Goal: Task Accomplishment & Management: Complete application form

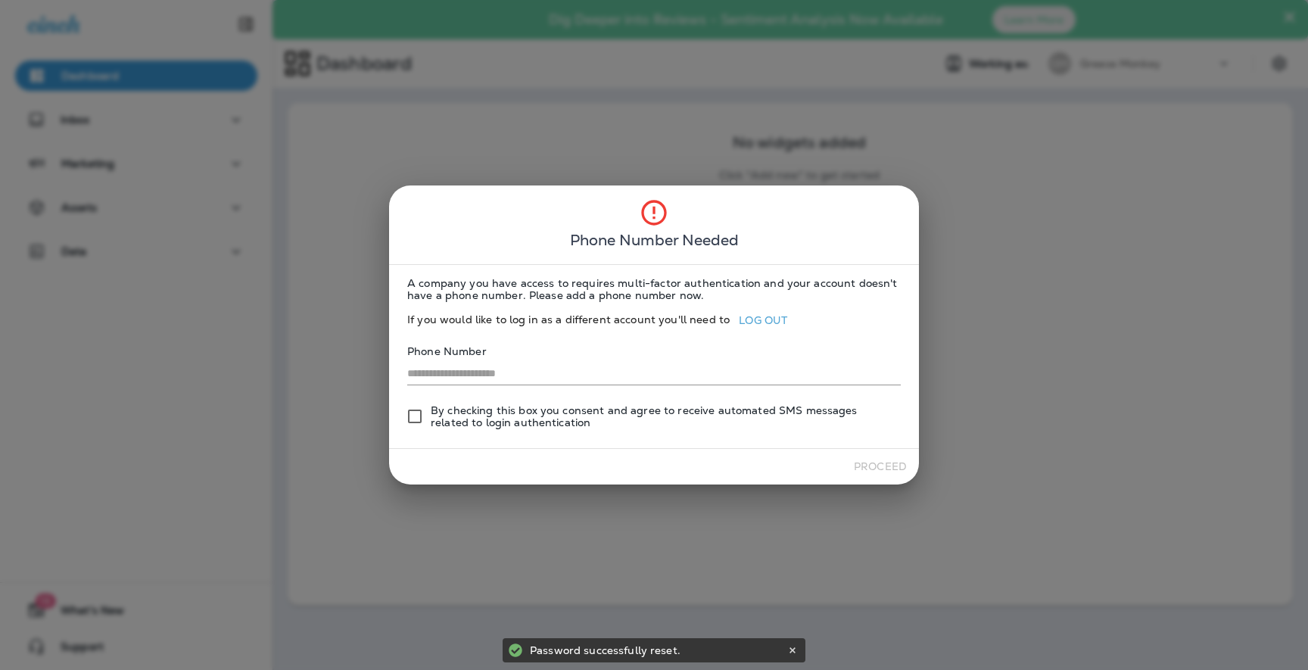
click at [548, 372] on input "text" at bounding box center [654, 374] width 494 height 22
type input "**********"
click at [556, 414] on span "By checking this box you consent and agree to receive automated SMS messages re…" at bounding box center [660, 416] width 458 height 24
click at [871, 468] on button "Proceed" at bounding box center [880, 466] width 65 height 23
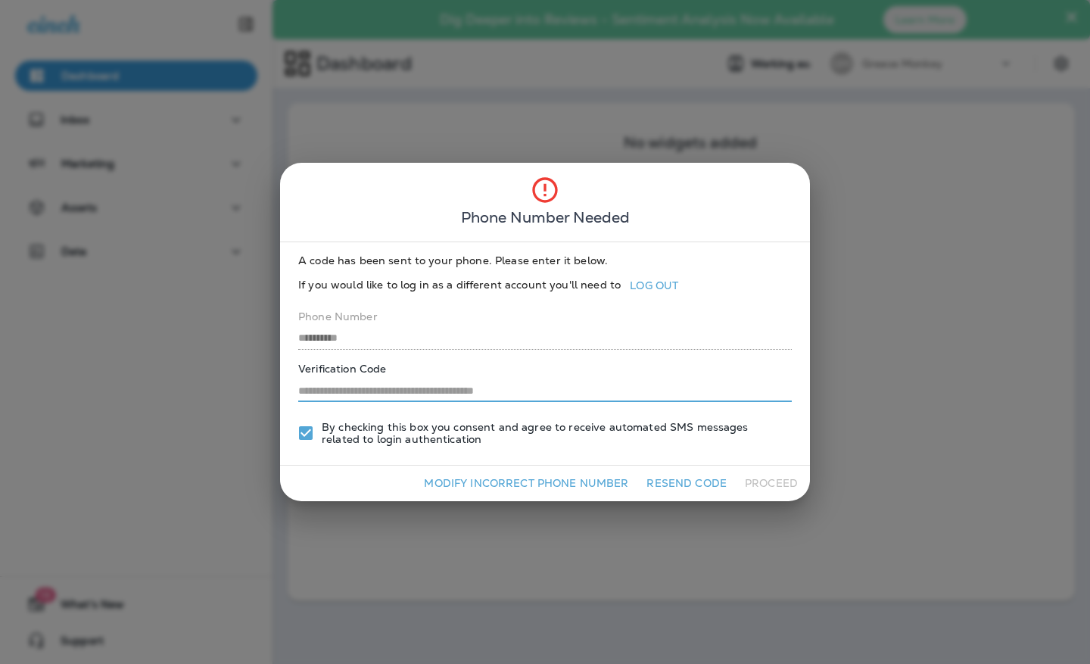
click at [441, 392] on input "text" at bounding box center [545, 391] width 494 height 22
type input "******"
click at [772, 491] on button "Proceed" at bounding box center [771, 483] width 65 height 23
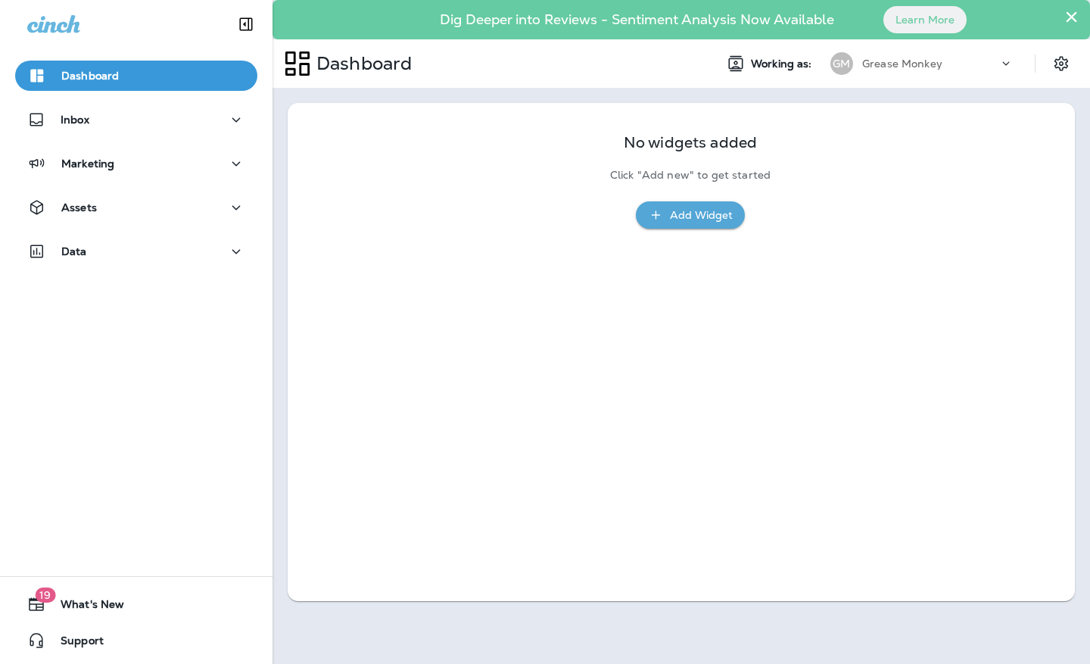
click at [509, 291] on div "No widgets added Click "Add new" to get started Add Widget" at bounding box center [681, 352] width 787 height 498
drag, startPoint x: 460, startPoint y: 130, endPoint x: 438, endPoint y: 204, distance: 77.4
click at [438, 204] on div "No widgets added Click "Add new" to get started Add Widget" at bounding box center [681, 173] width 787 height 141
click at [196, 112] on div "Inbox" at bounding box center [136, 120] width 218 height 19
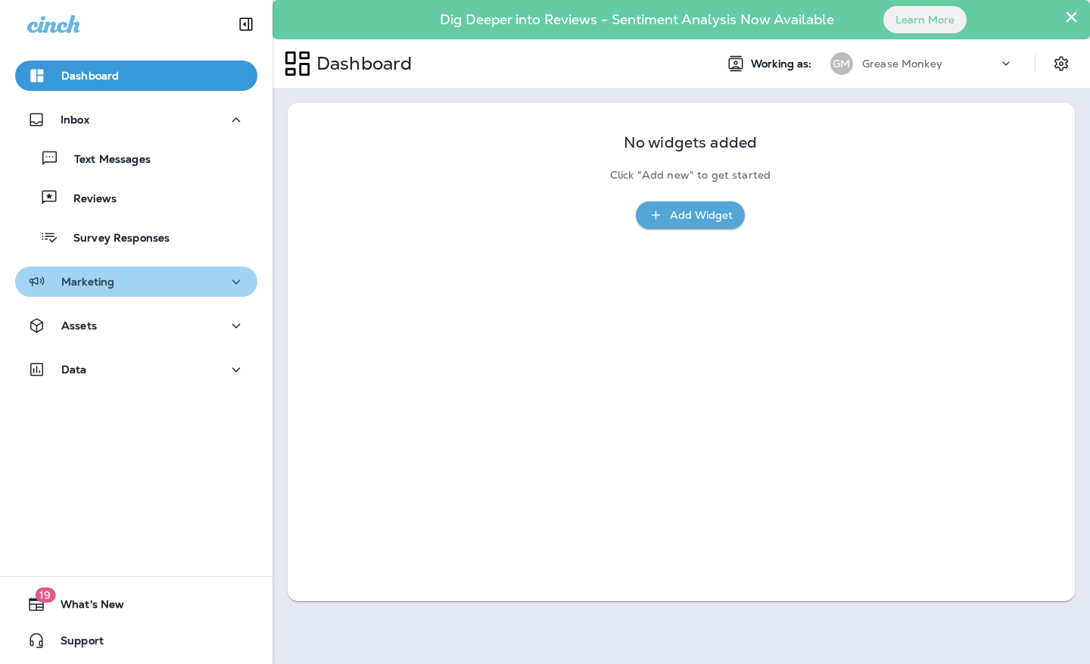
click at [207, 285] on div "Marketing" at bounding box center [136, 282] width 218 height 19
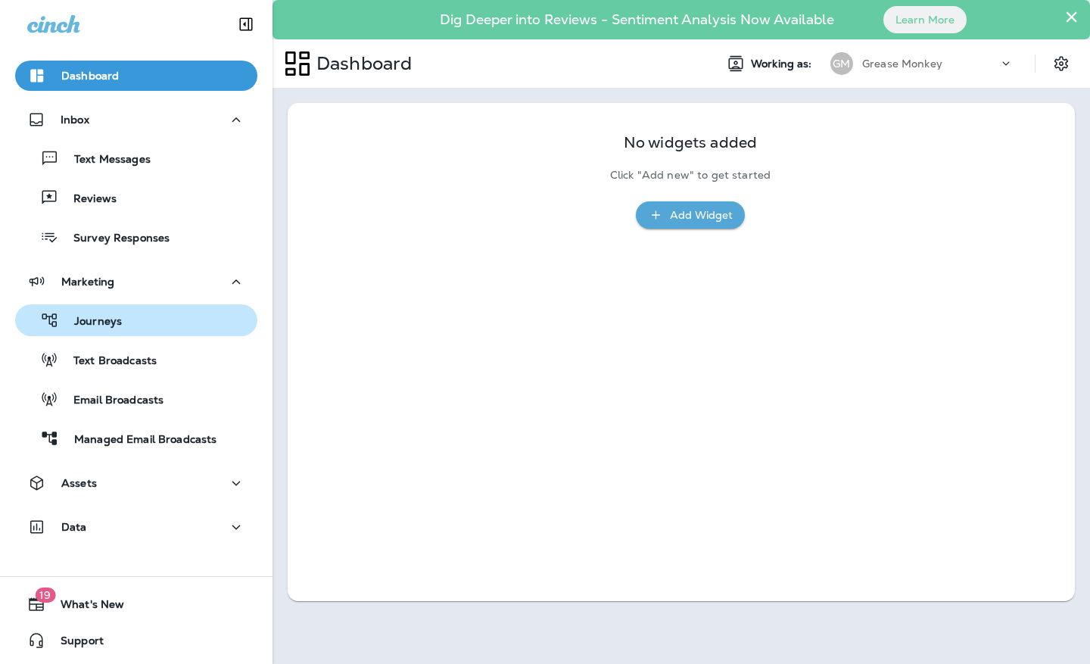
click at [124, 315] on div "Journeys" at bounding box center [136, 320] width 230 height 23
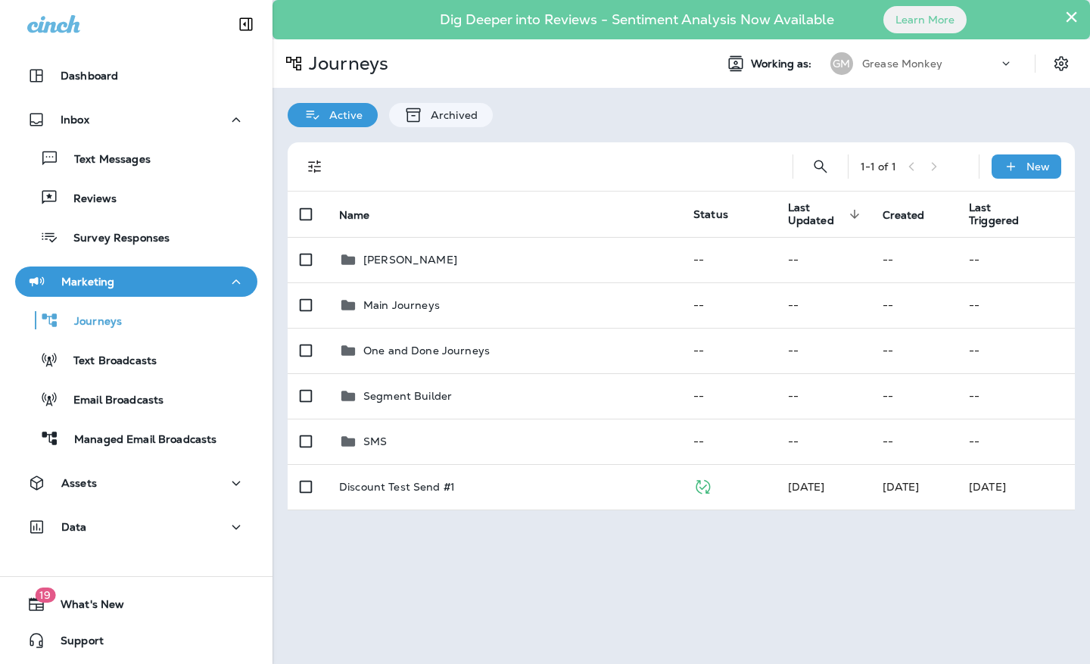
click at [979, 64] on div "Grease Monkey" at bounding box center [930, 63] width 136 height 23
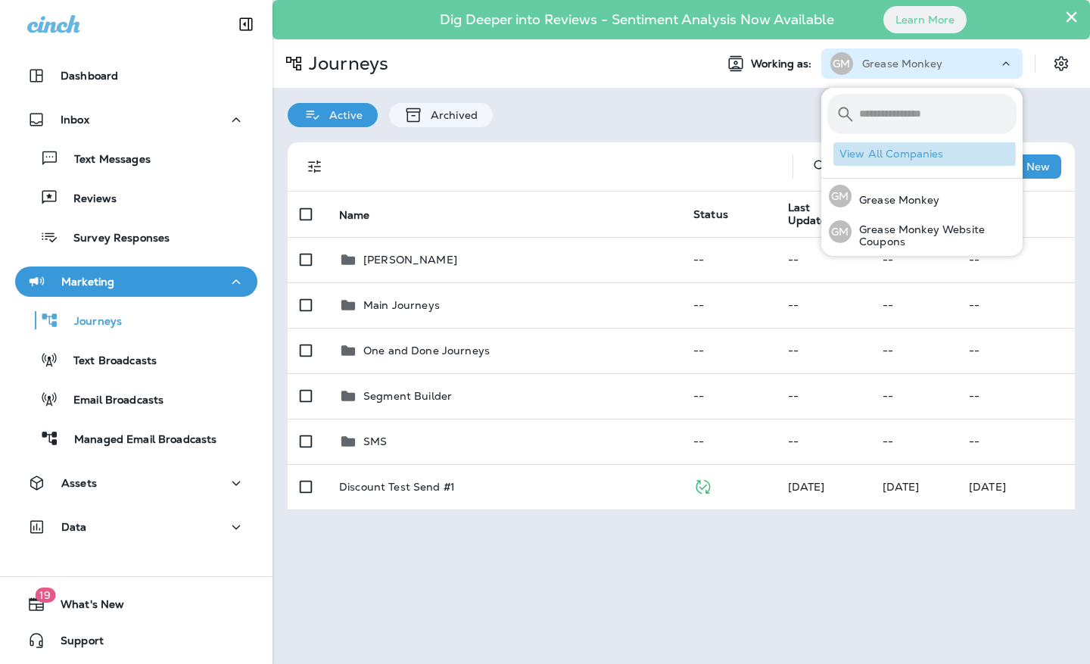
click at [891, 153] on button "View All Companies" at bounding box center [928, 153] width 189 height 23
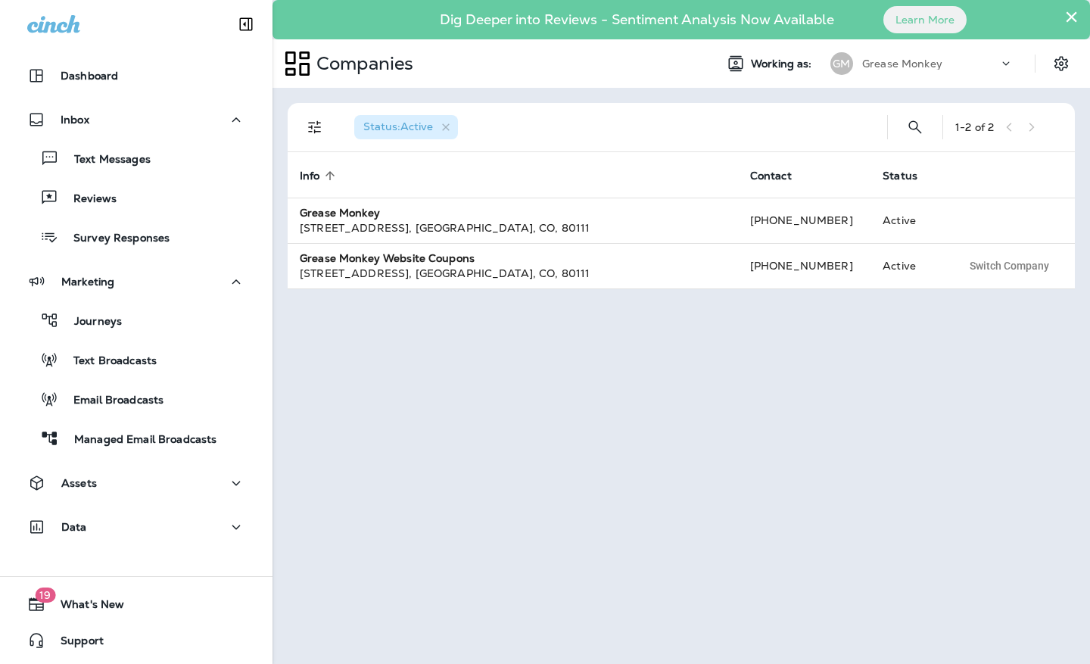
drag, startPoint x: 712, startPoint y: 368, endPoint x: 603, endPoint y: 341, distance: 112.4
click at [603, 341] on div "Status : Active 1 - 2 of 2 Info sorted ascending Contact Status Grease Monkey 5…" at bounding box center [682, 376] width 818 height 576
drag, startPoint x: 599, startPoint y: 333, endPoint x: 569, endPoint y: 329, distance: 29.8
click at [596, 332] on div "Status : Active 1 - 2 of 2 Info sorted ascending Contact Status Grease Monkey 5…" at bounding box center [682, 376] width 818 height 576
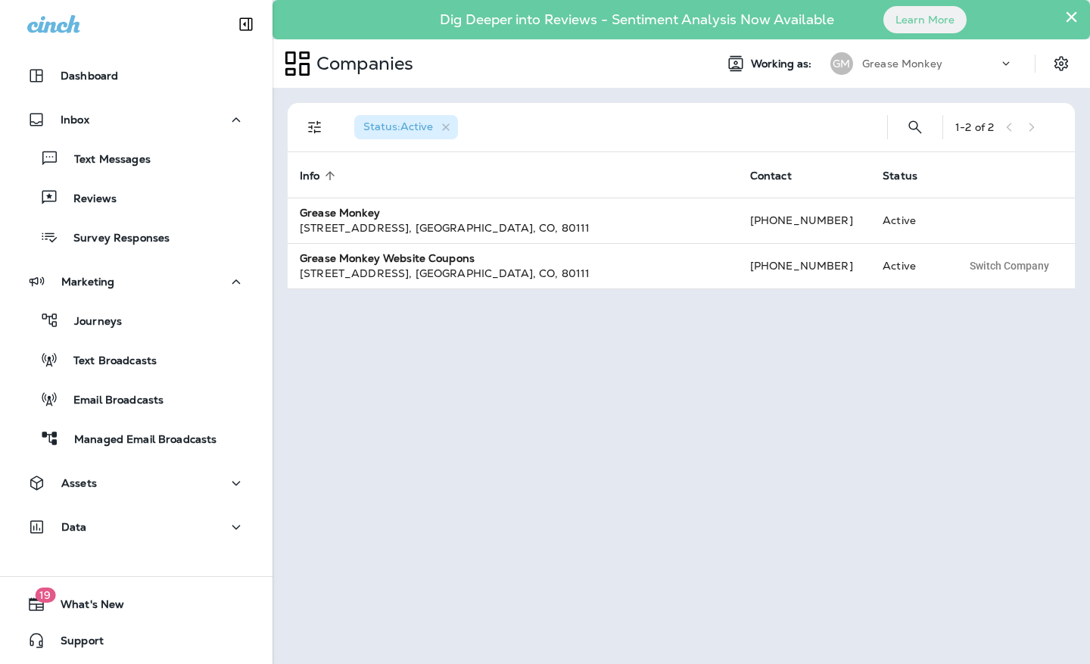
drag, startPoint x: 588, startPoint y: 354, endPoint x: 610, endPoint y: 382, distance: 35.6
click at [610, 382] on div "Status : Active 1 - 2 of 2 Info sorted ascending Contact Status Grease Monkey 5…" at bounding box center [682, 376] width 818 height 576
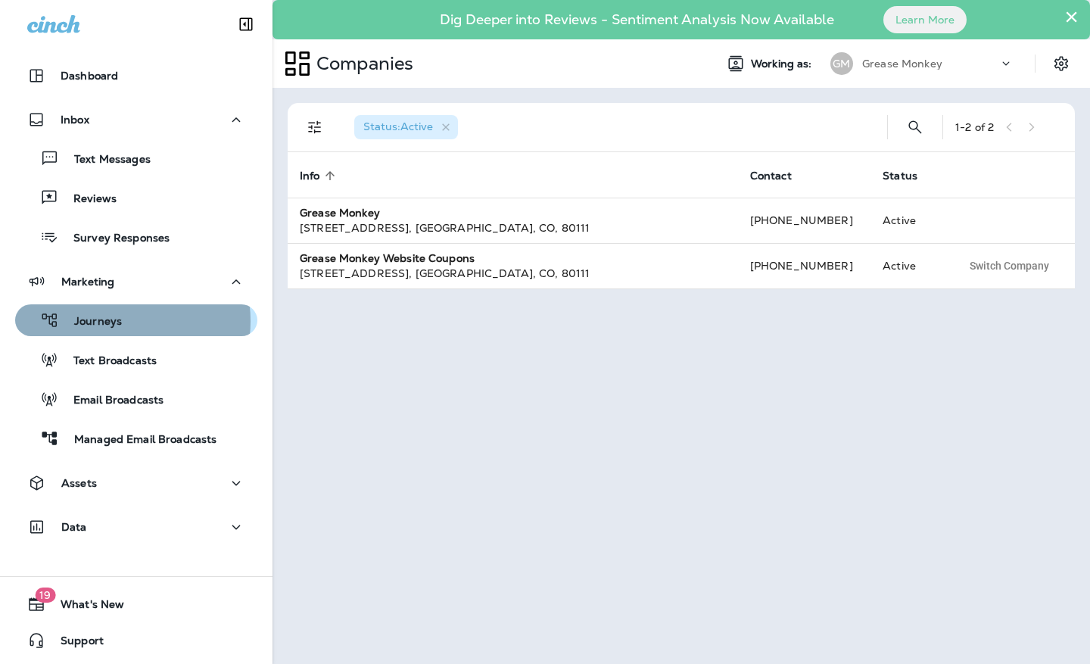
click at [114, 321] on p "Journeys" at bounding box center [90, 322] width 63 height 14
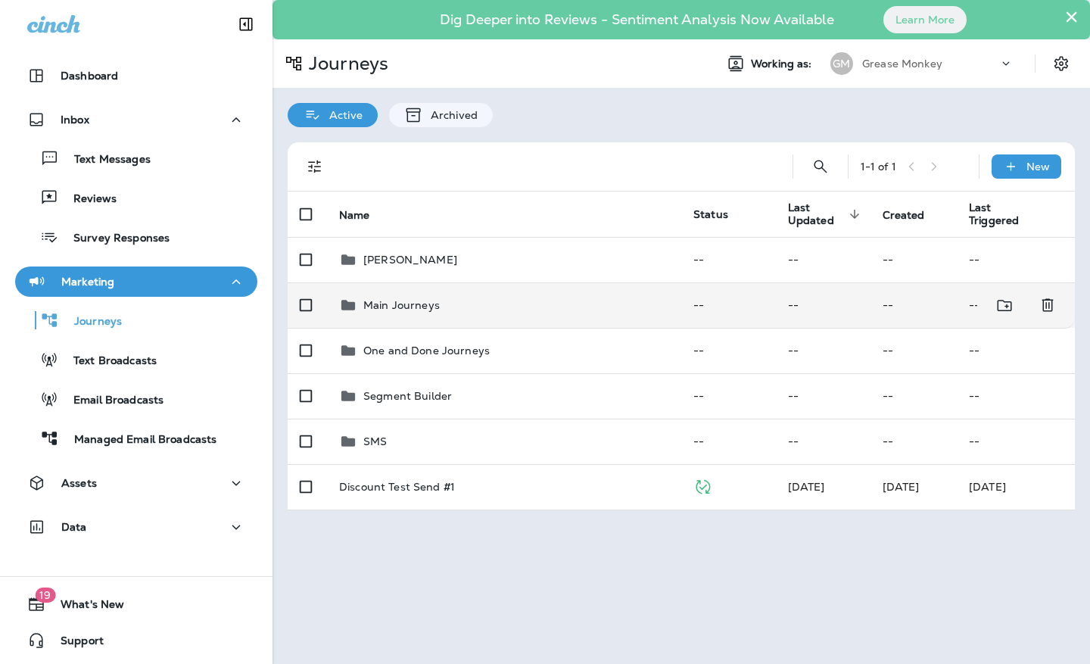
click at [415, 308] on p "Main Journeys" at bounding box center [401, 305] width 76 height 12
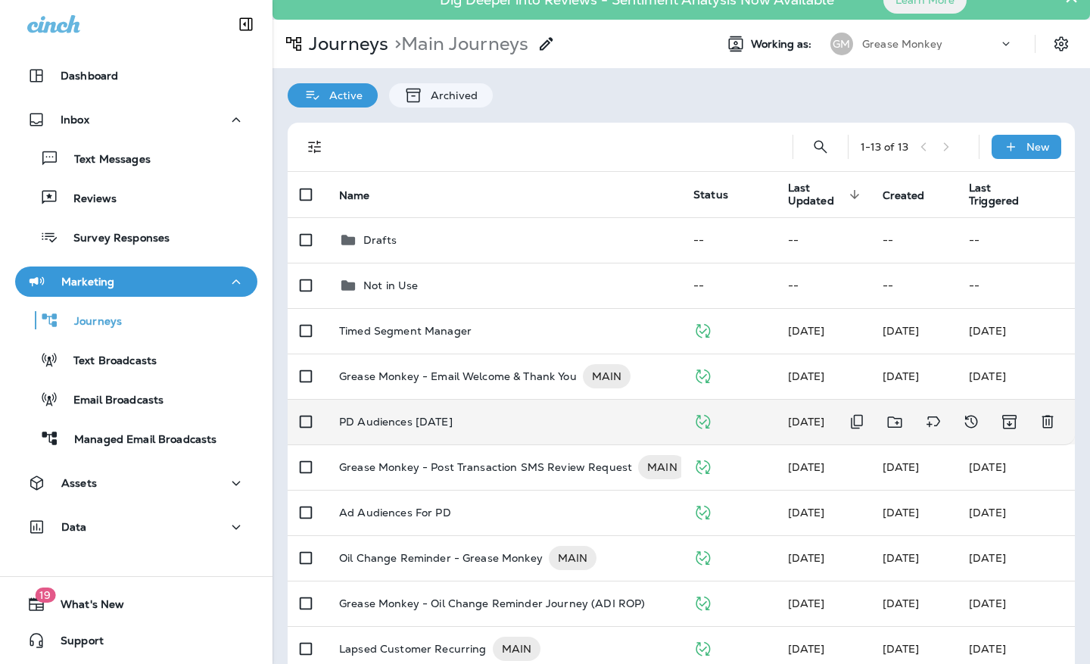
scroll to position [30, 0]
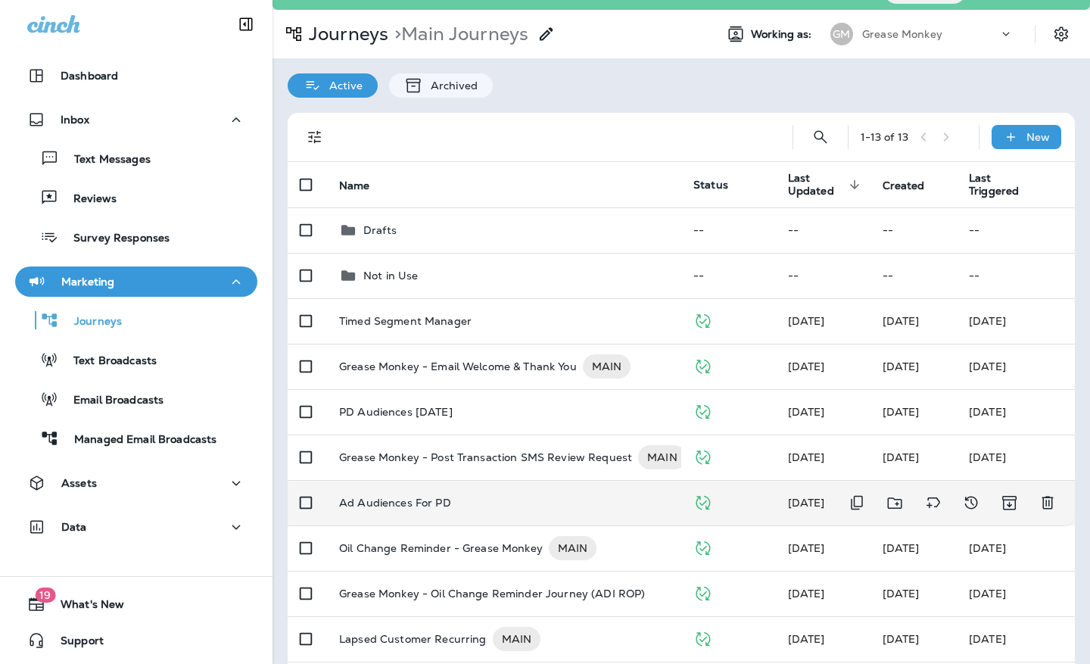
click at [399, 506] on p "Ad Audiences For PD" at bounding box center [395, 503] width 112 height 12
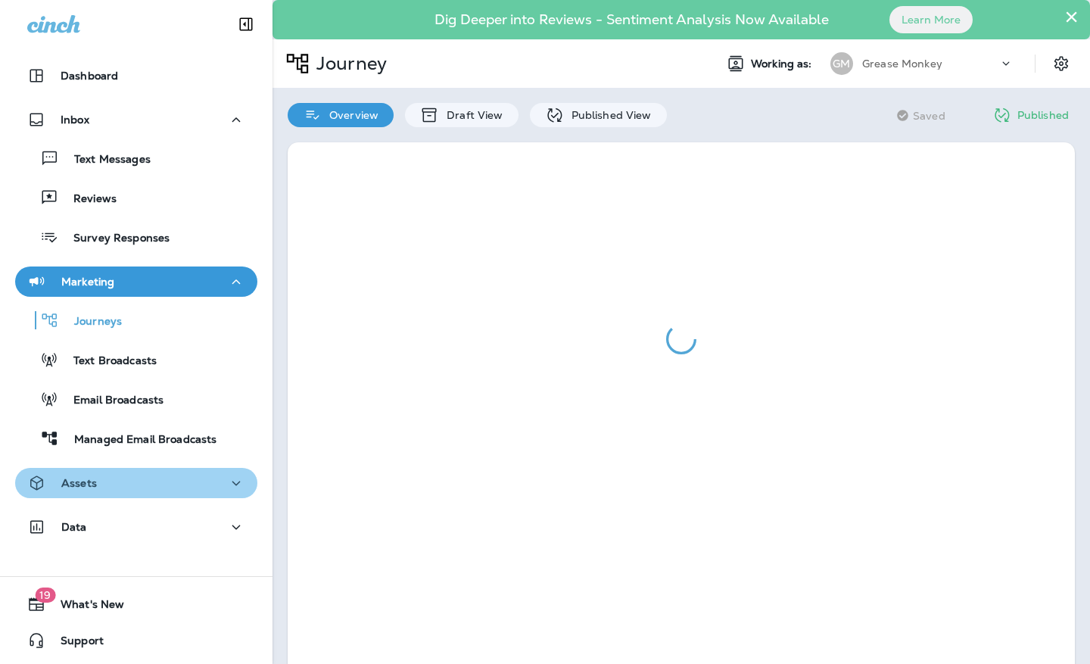
click at [233, 485] on icon "button" at bounding box center [236, 483] width 18 height 19
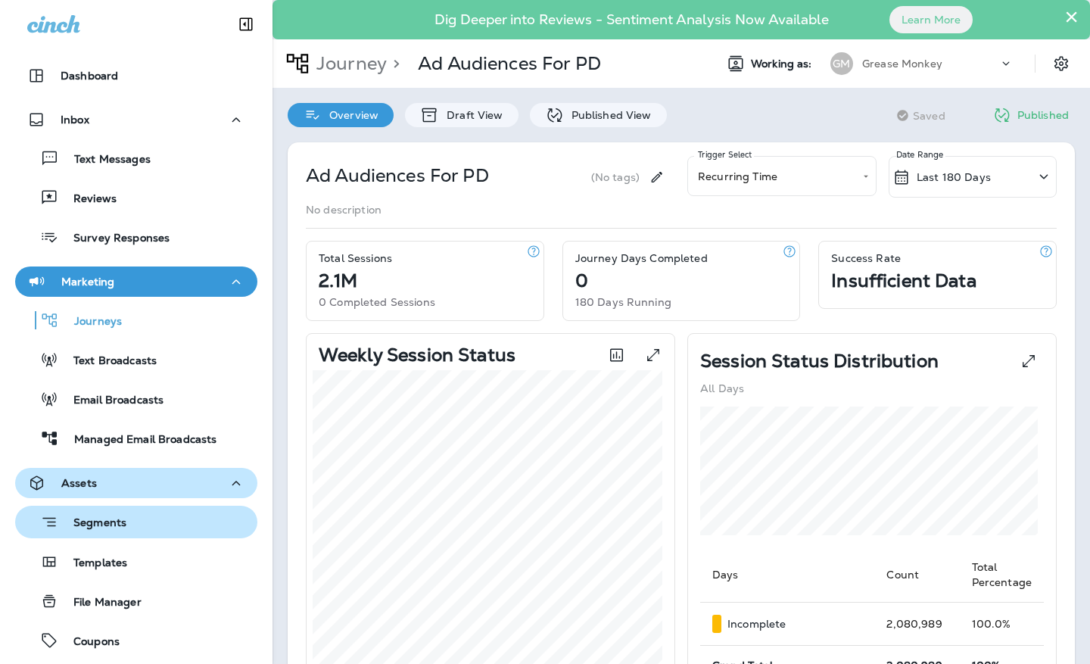
scroll to position [182, 0]
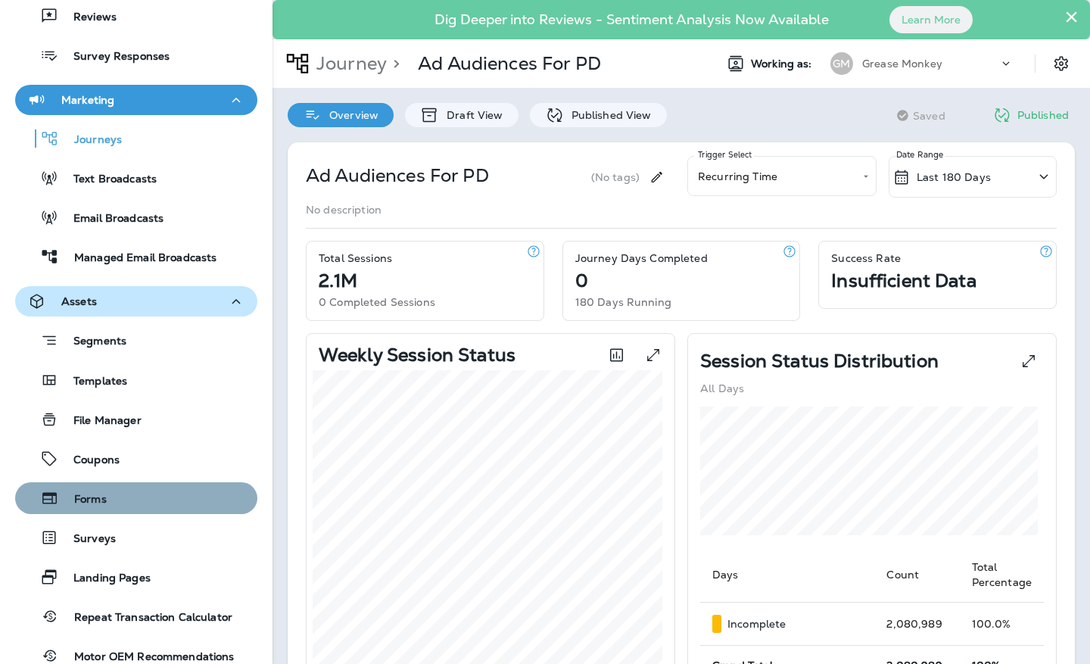
click at [142, 503] on div "Forms" at bounding box center [136, 498] width 230 height 23
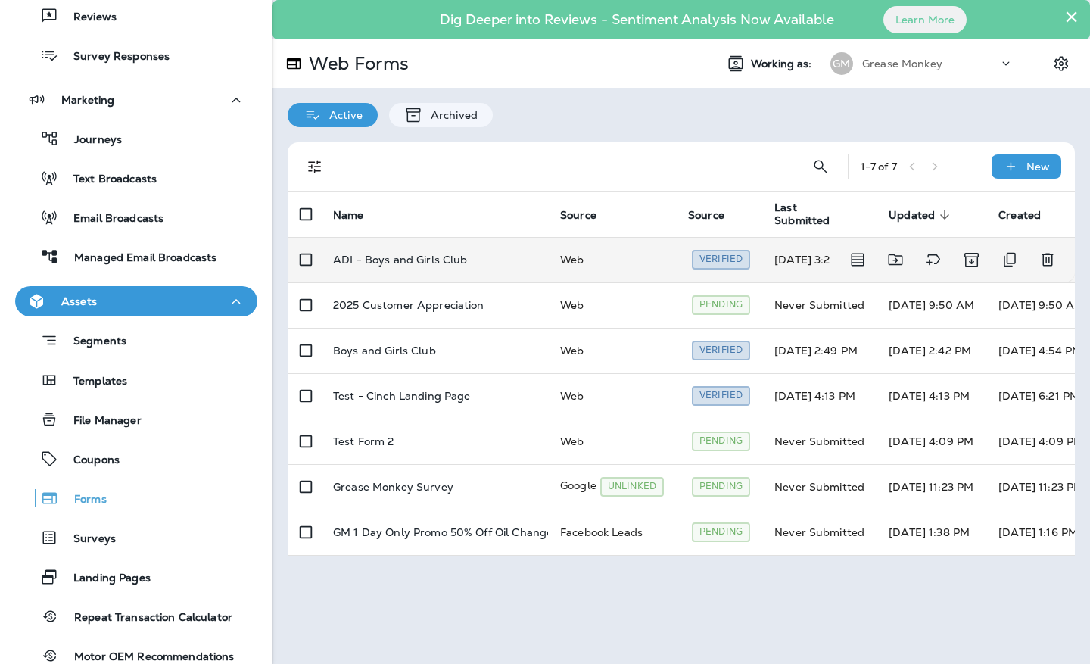
click at [410, 265] on p "ADI - Boys and Girls Club" at bounding box center [400, 260] width 135 height 12
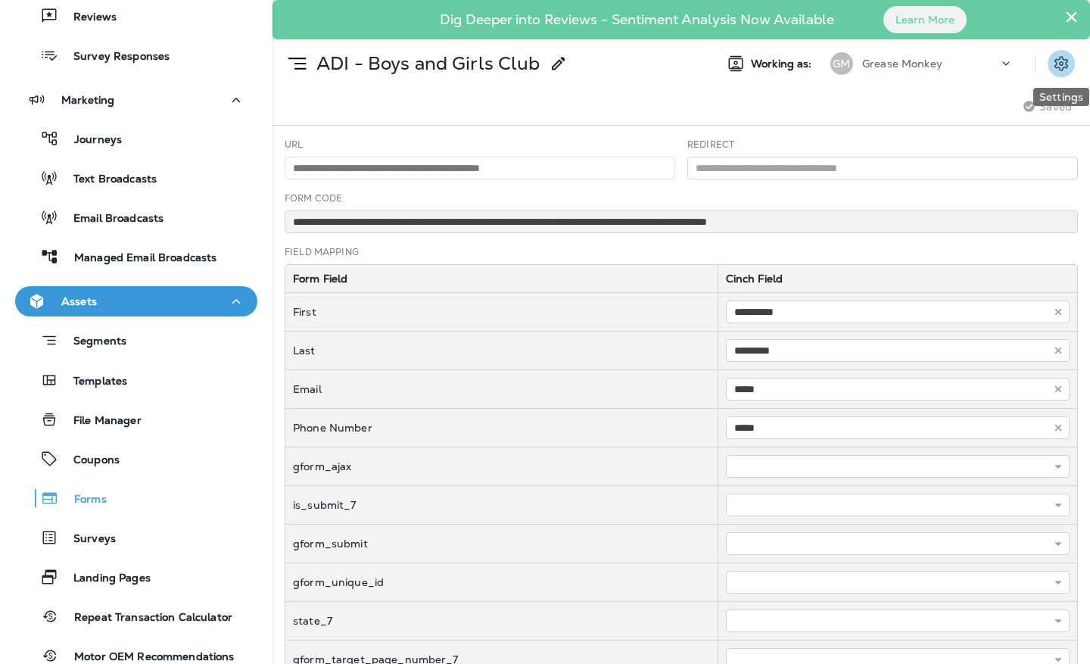
click at [1067, 68] on icon "Settings" at bounding box center [1062, 63] width 14 height 14
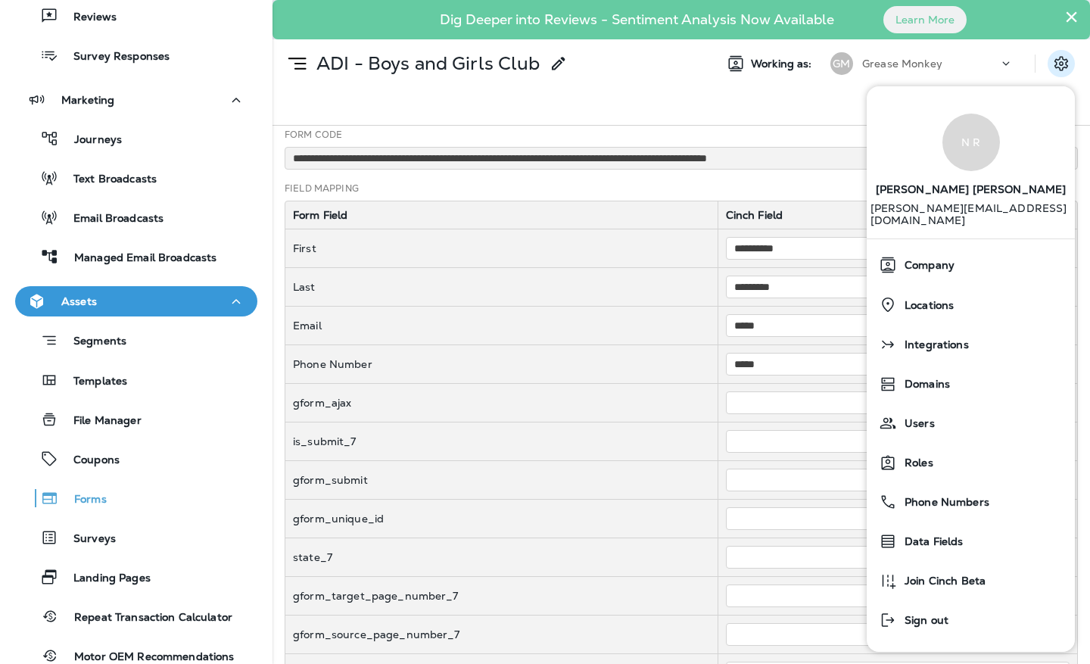
scroll to position [117, 0]
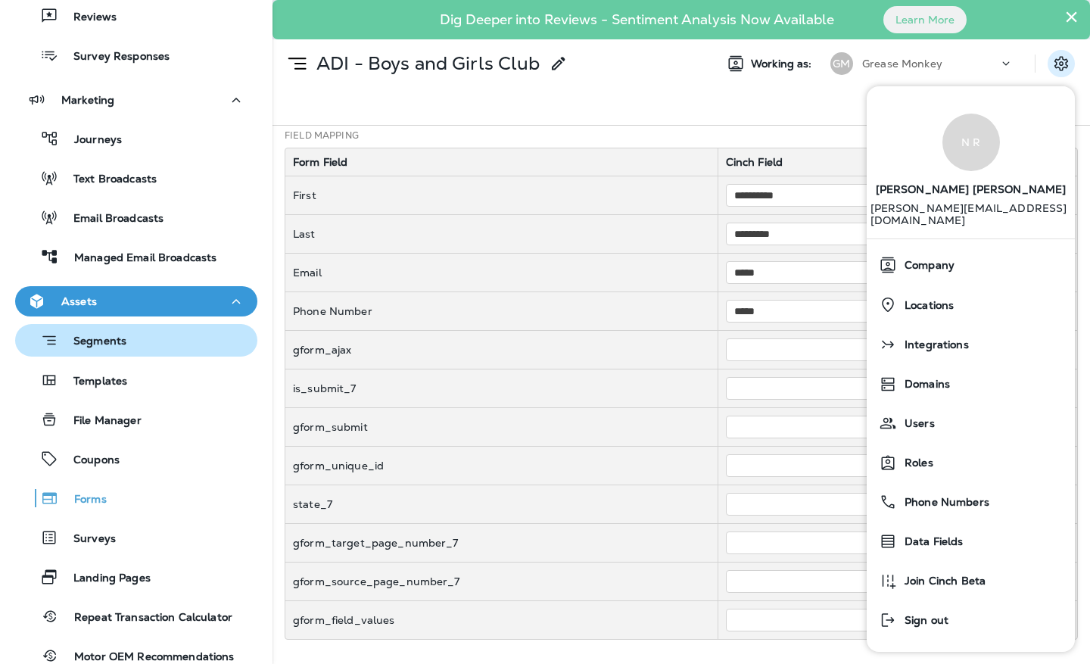
click at [185, 331] on div "Segments" at bounding box center [136, 340] width 230 height 23
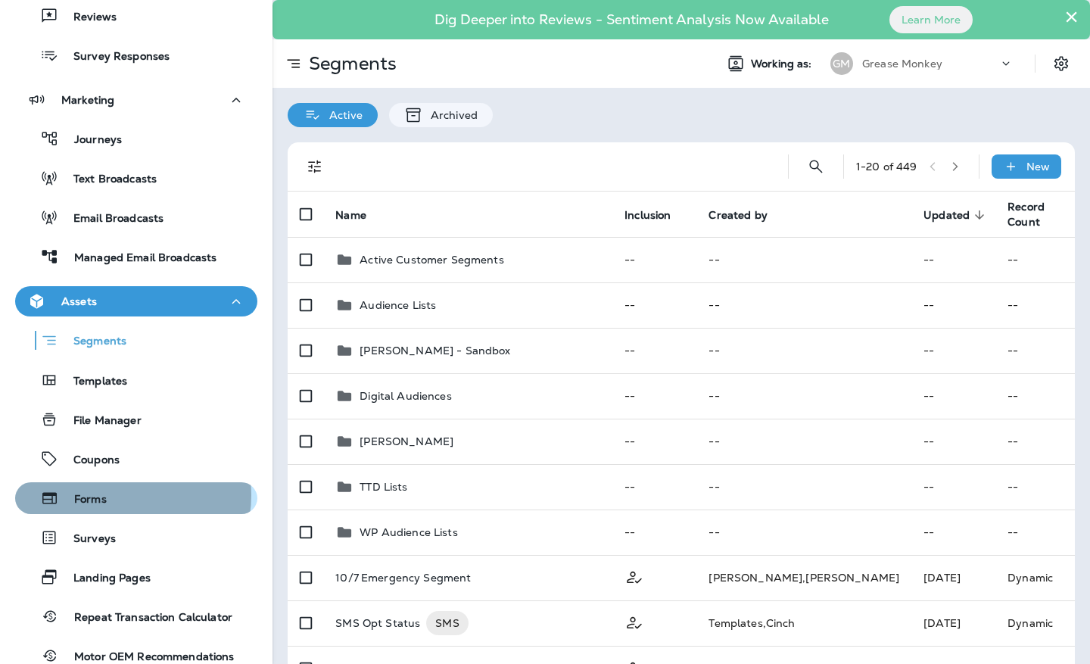
click at [122, 495] on div "Forms" at bounding box center [136, 498] width 230 height 23
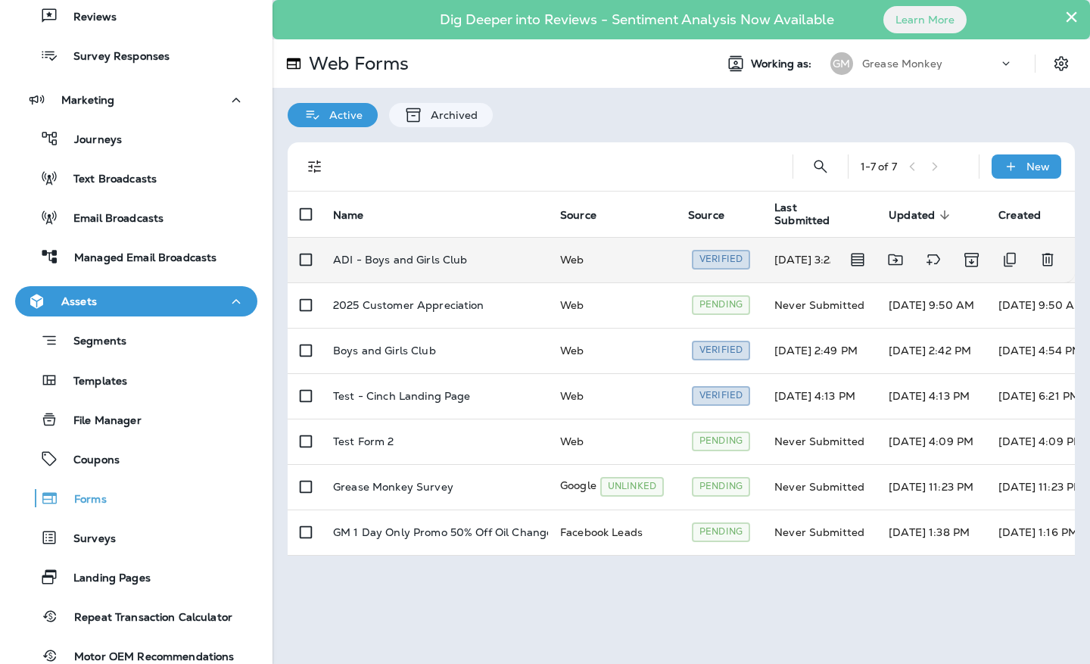
click at [396, 258] on p "ADI - Boys and Girls Club" at bounding box center [400, 260] width 135 height 12
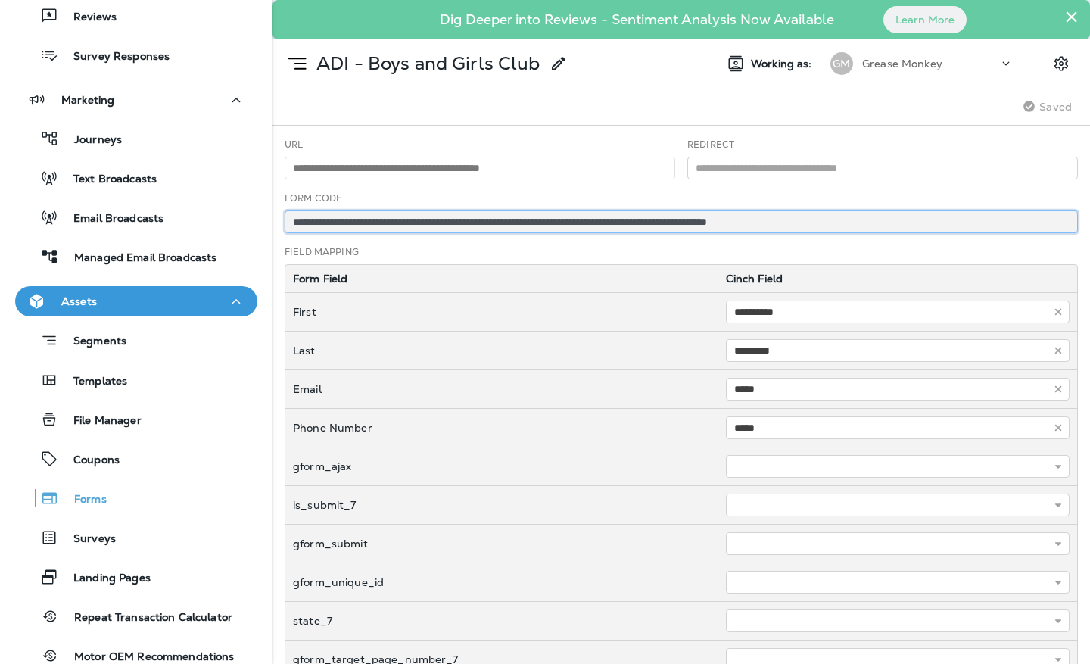
click at [435, 217] on input "**********" at bounding box center [681, 221] width 793 height 23
click at [778, 225] on input "**********" at bounding box center [681, 221] width 793 height 23
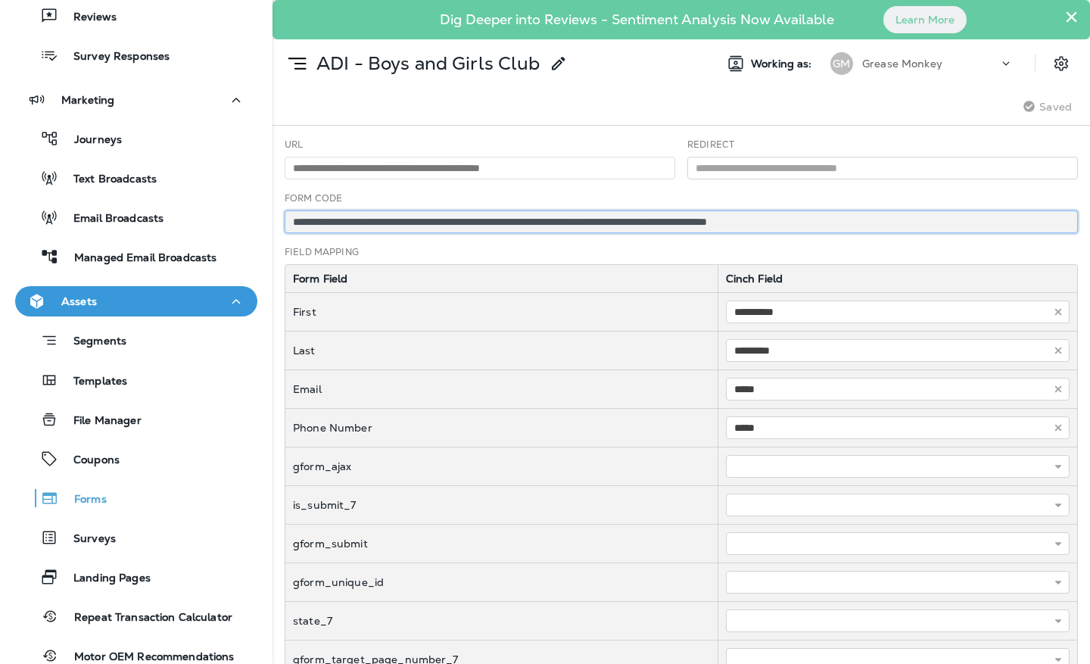
click at [778, 225] on input "**********" at bounding box center [681, 221] width 793 height 23
click at [729, 218] on input "**********" at bounding box center [681, 221] width 793 height 23
click at [637, 217] on input "**********" at bounding box center [681, 221] width 793 height 23
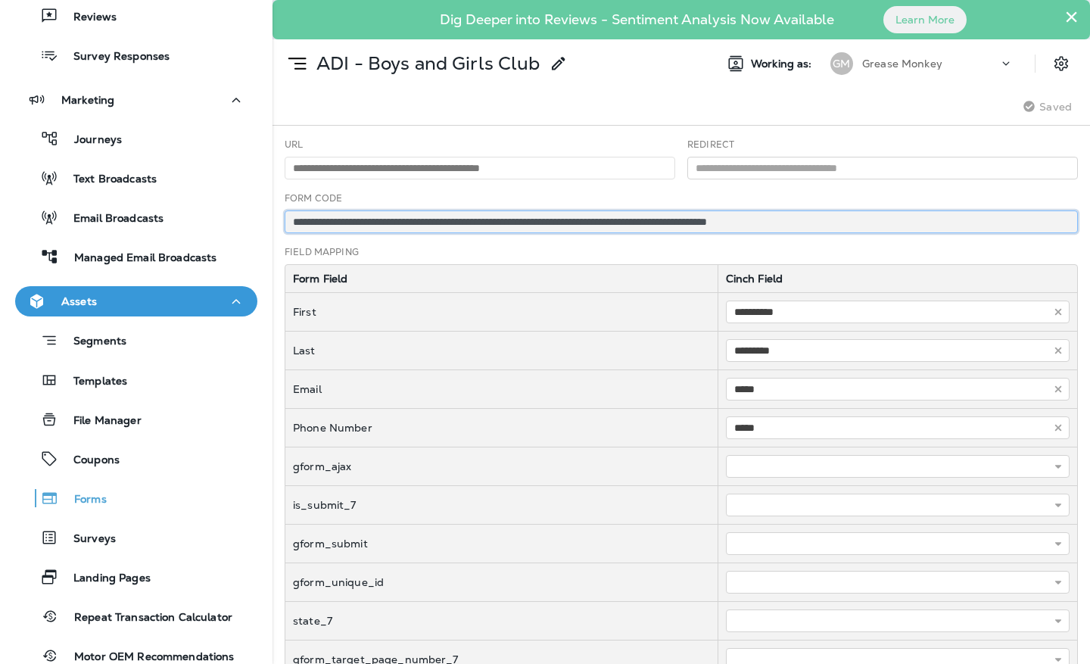
click at [637, 217] on input "**********" at bounding box center [681, 221] width 793 height 23
click at [606, 214] on input "**********" at bounding box center [681, 221] width 793 height 23
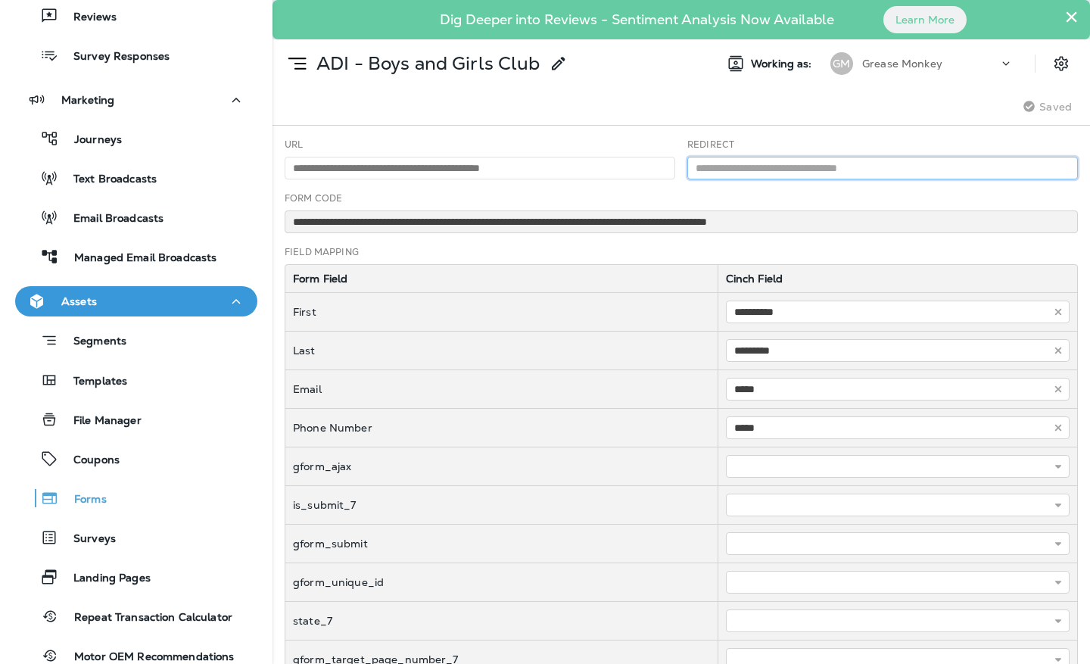
click at [799, 160] on input "text" at bounding box center [882, 168] width 391 height 23
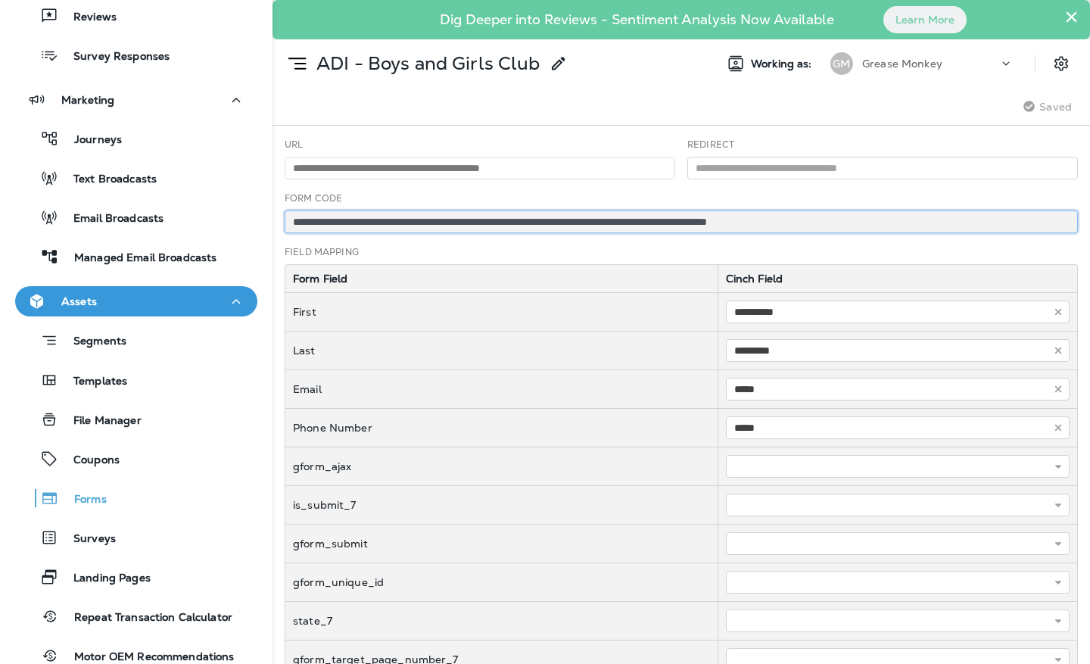
click at [481, 227] on input "**********" at bounding box center [681, 221] width 793 height 23
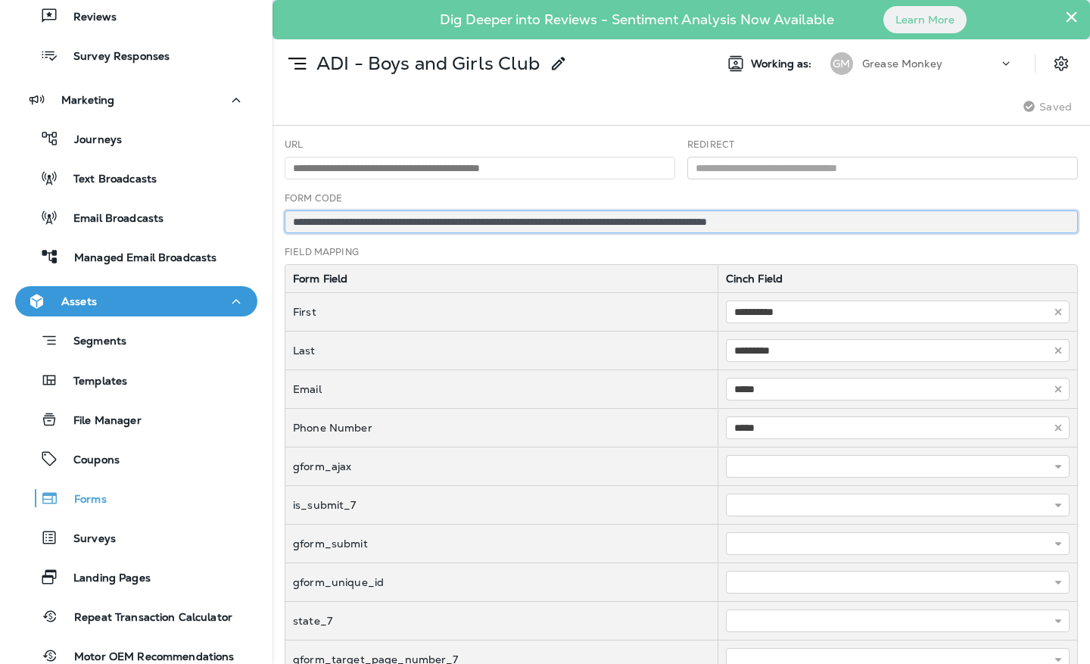
click at [481, 227] on input "**********" at bounding box center [681, 221] width 793 height 23
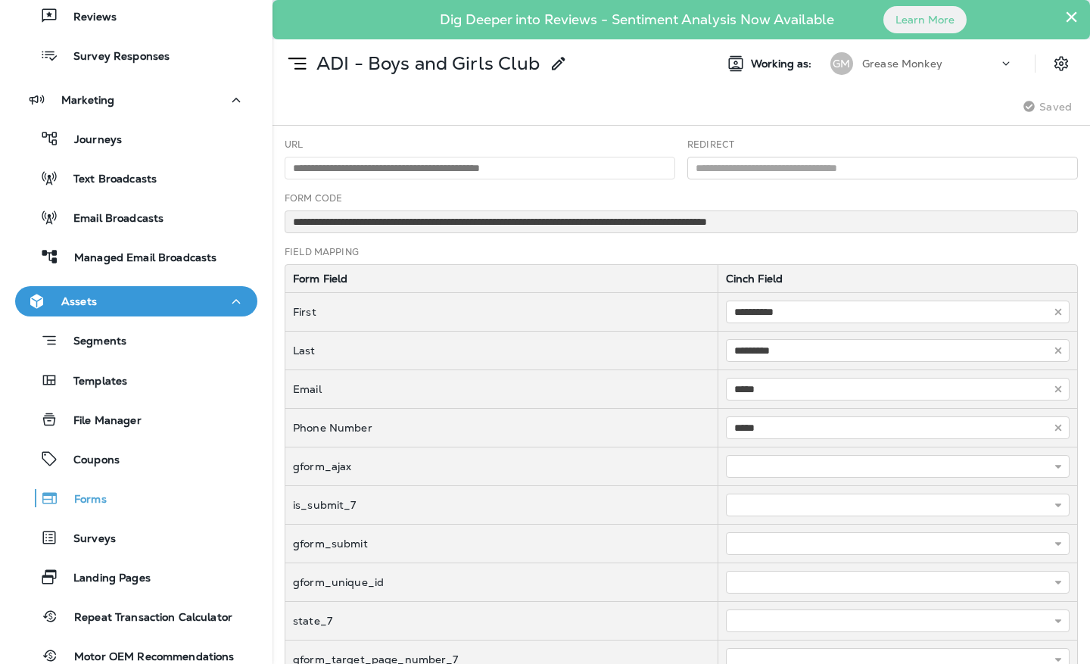
click at [556, 59] on icon at bounding box center [559, 64] width 18 height 18
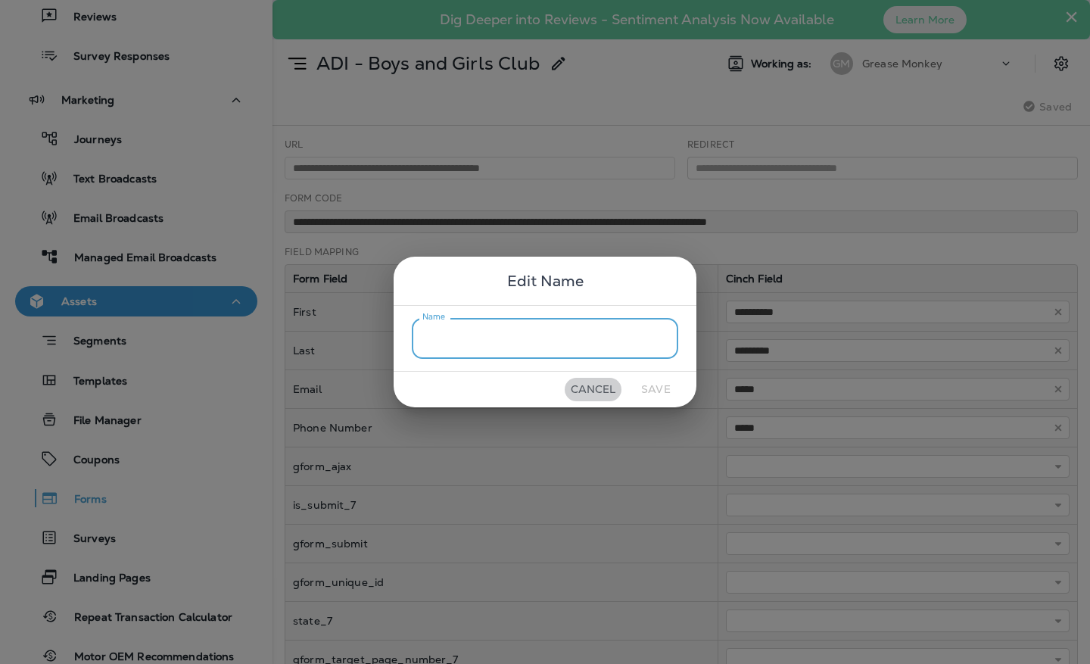
click at [589, 385] on button "Cancel" at bounding box center [593, 389] width 57 height 23
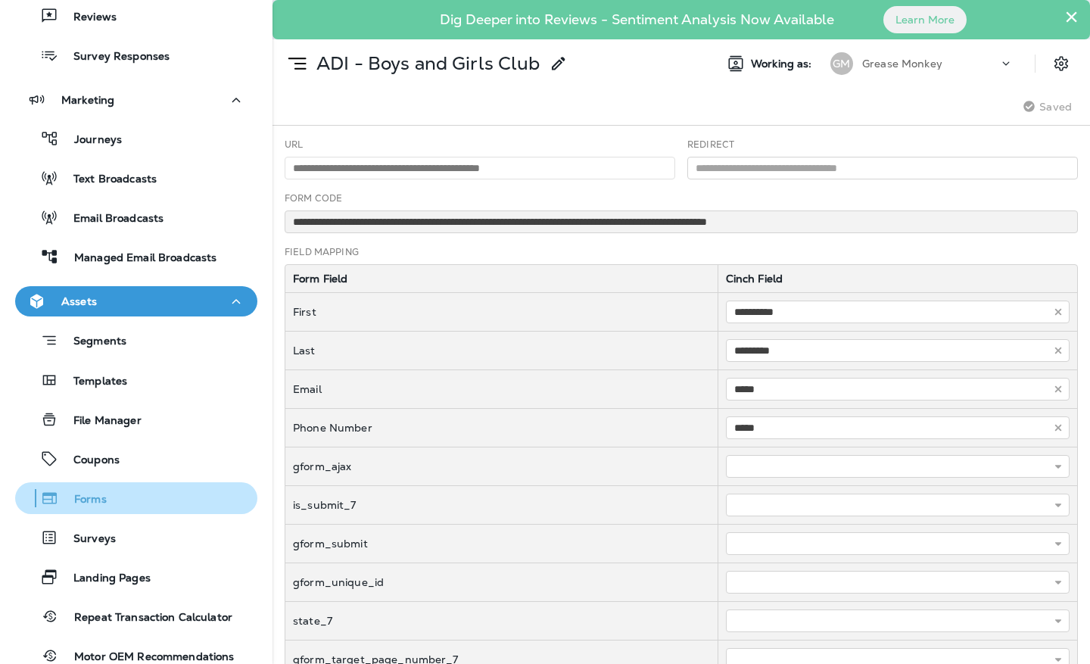
click at [98, 494] on p "Forms" at bounding box center [83, 500] width 48 height 14
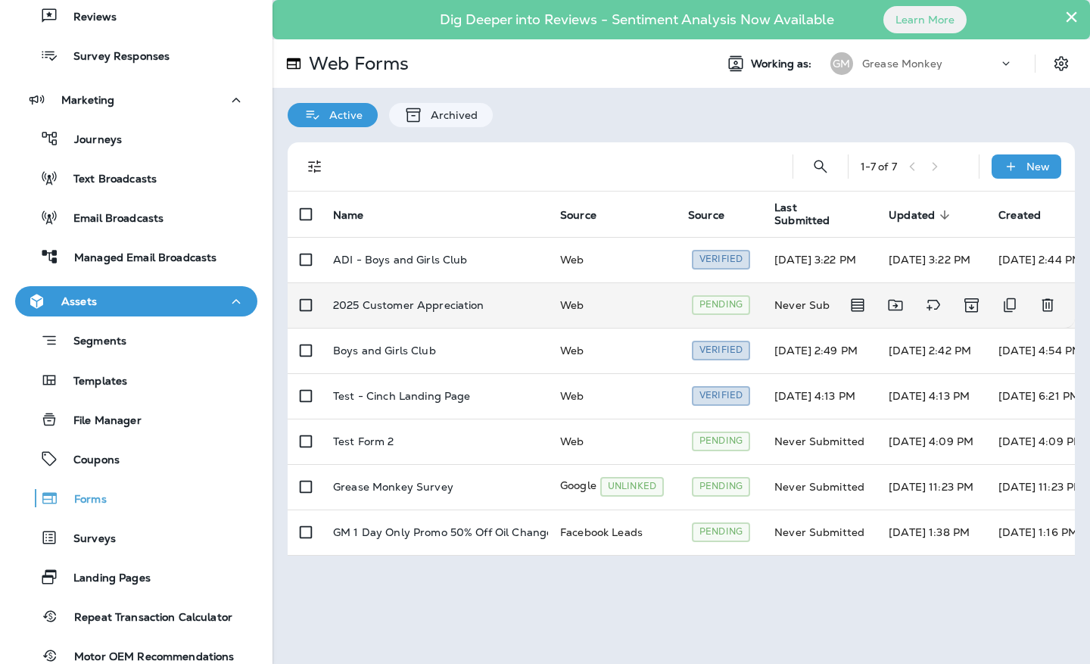
click at [416, 308] on p "2025 Customer Appreciation" at bounding box center [408, 305] width 151 height 12
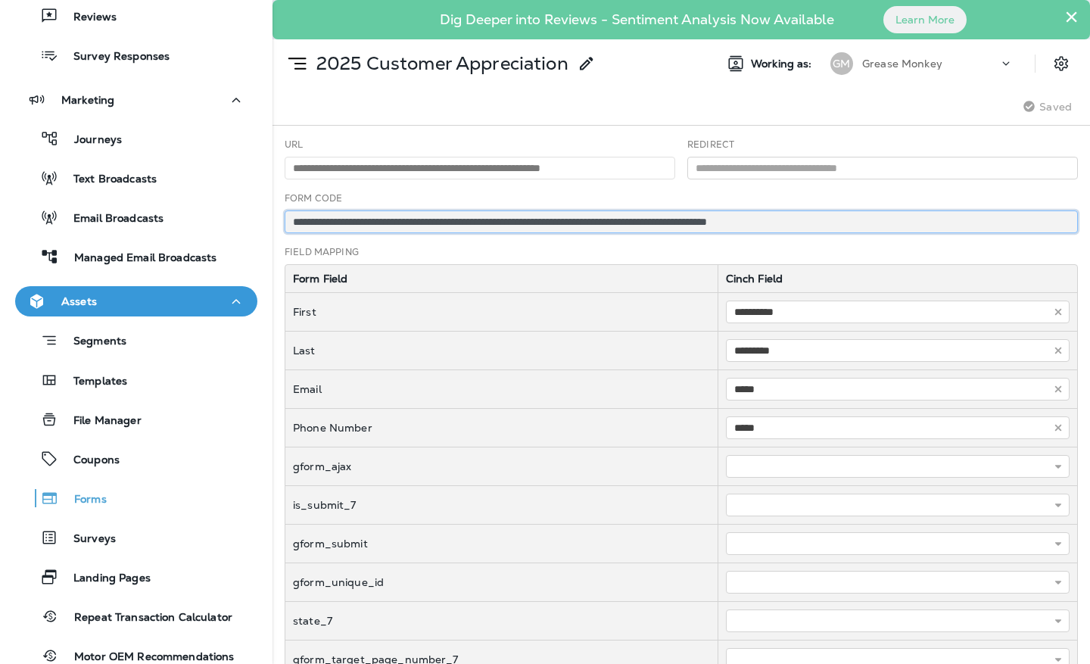
click at [413, 222] on input "**********" at bounding box center [681, 221] width 793 height 23
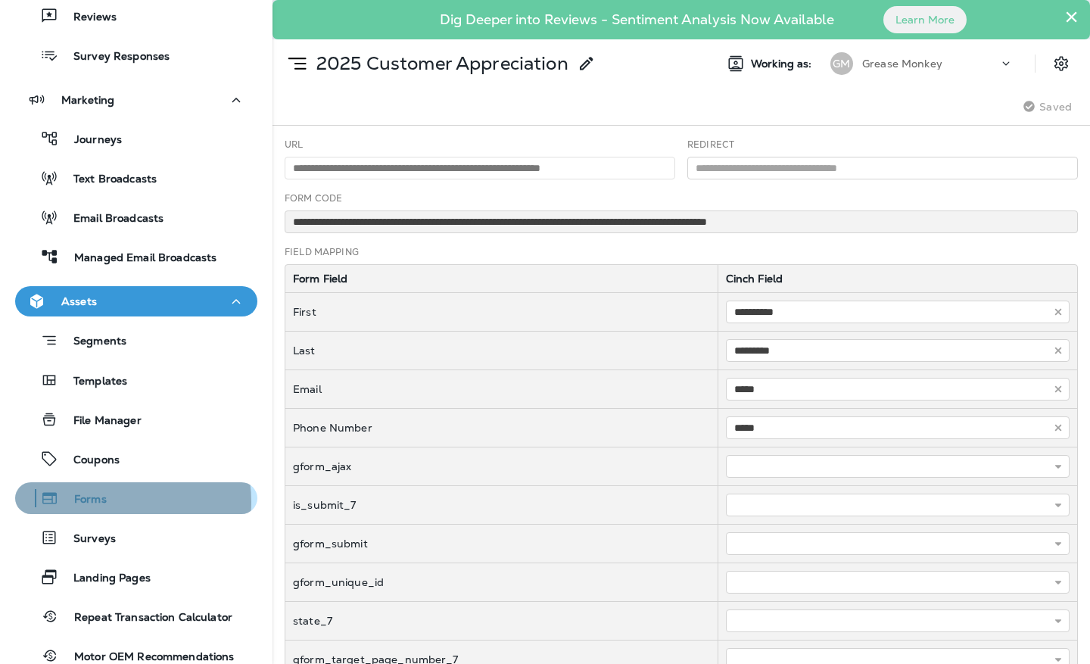
click at [104, 502] on p "Forms" at bounding box center [83, 500] width 48 height 14
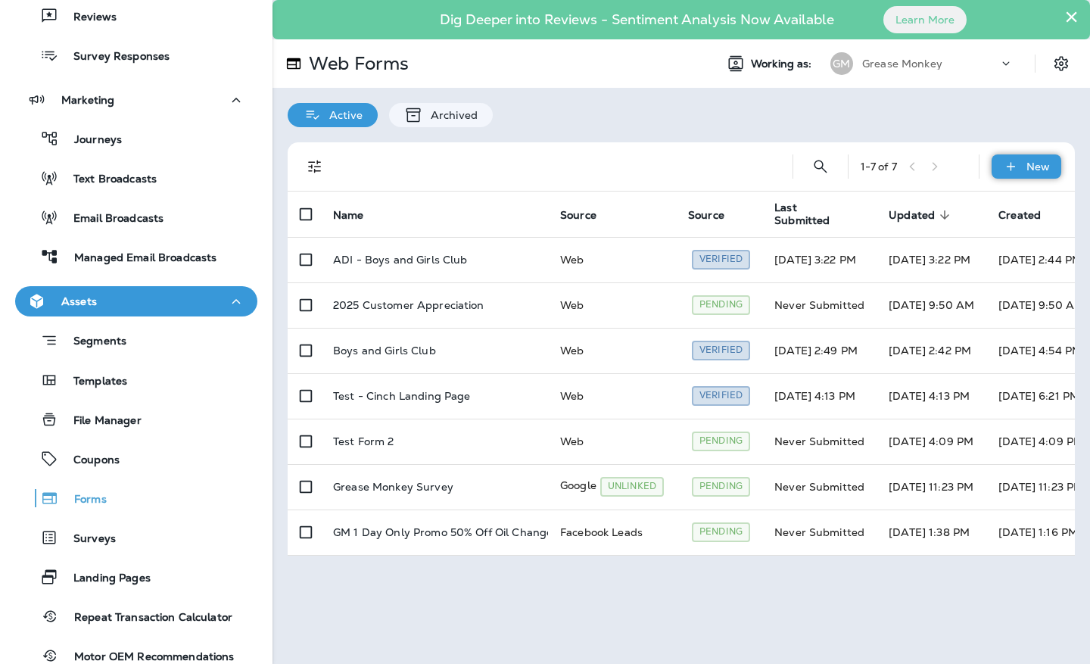
click at [1025, 174] on div "New" at bounding box center [1027, 166] width 70 height 24
click at [1018, 197] on p "New Form" at bounding box center [994, 203] width 60 height 12
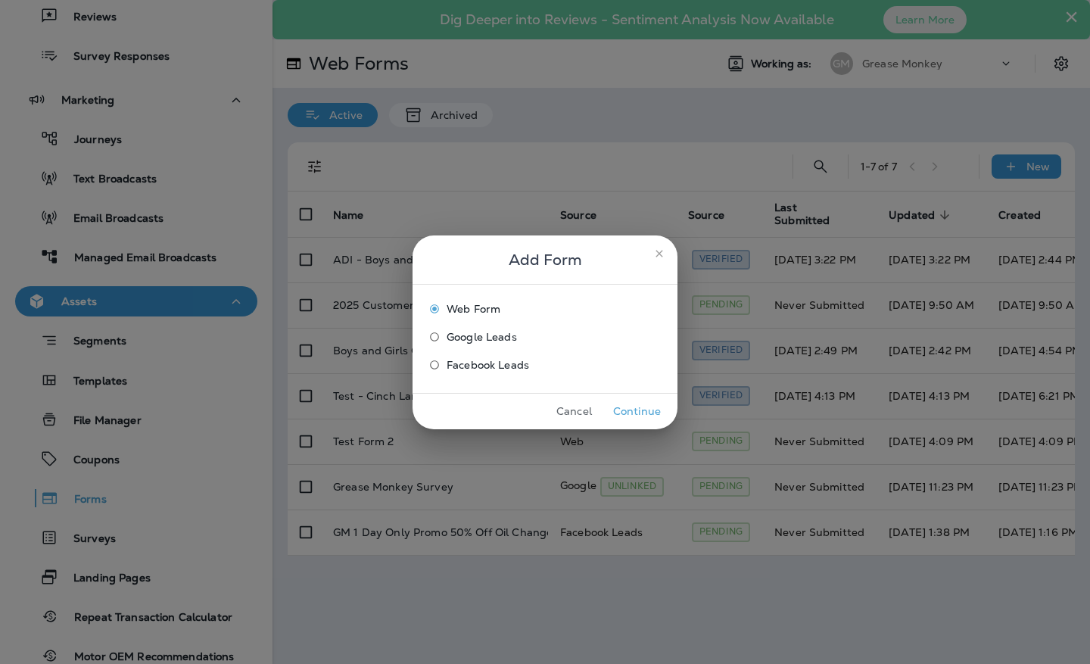
click at [624, 407] on button "Continue" at bounding box center [637, 411] width 57 height 23
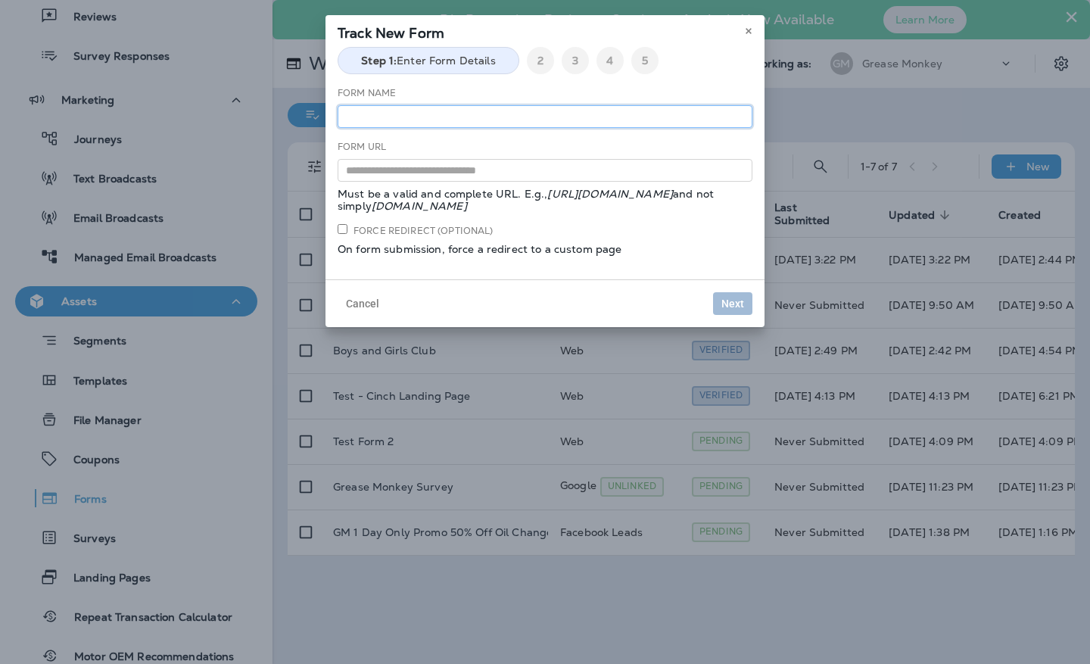
click at [435, 111] on input "text" at bounding box center [545, 116] width 415 height 23
type input "*********"
click at [445, 176] on input "text" at bounding box center [545, 170] width 415 height 23
click at [449, 172] on input "text" at bounding box center [545, 170] width 415 height 23
click at [479, 168] on input "text" at bounding box center [545, 170] width 415 height 23
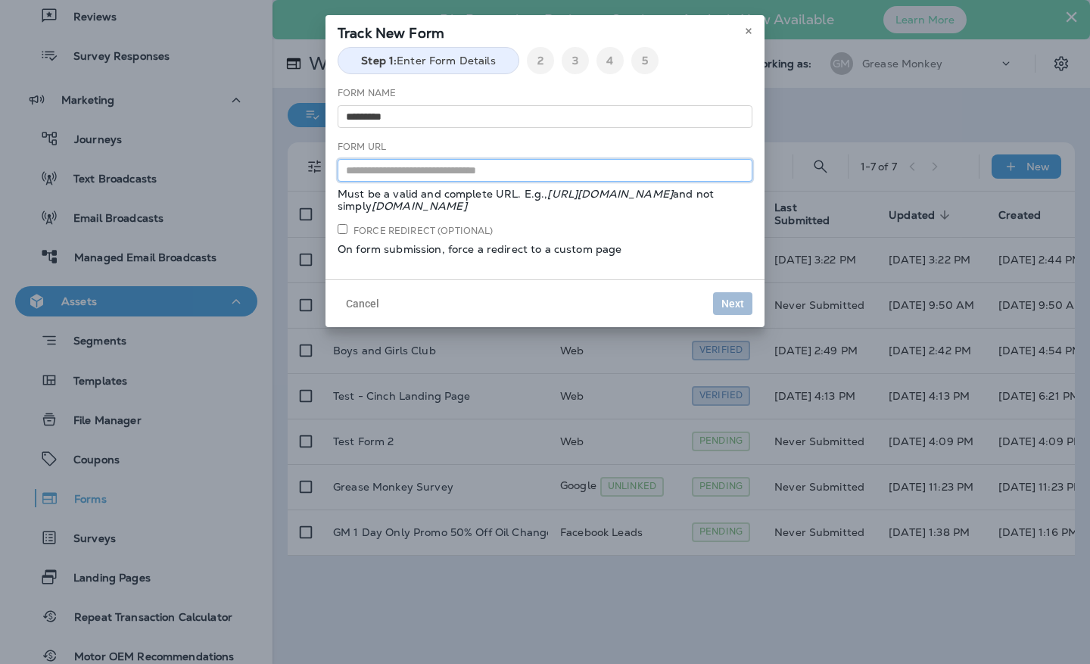
paste input "**********"
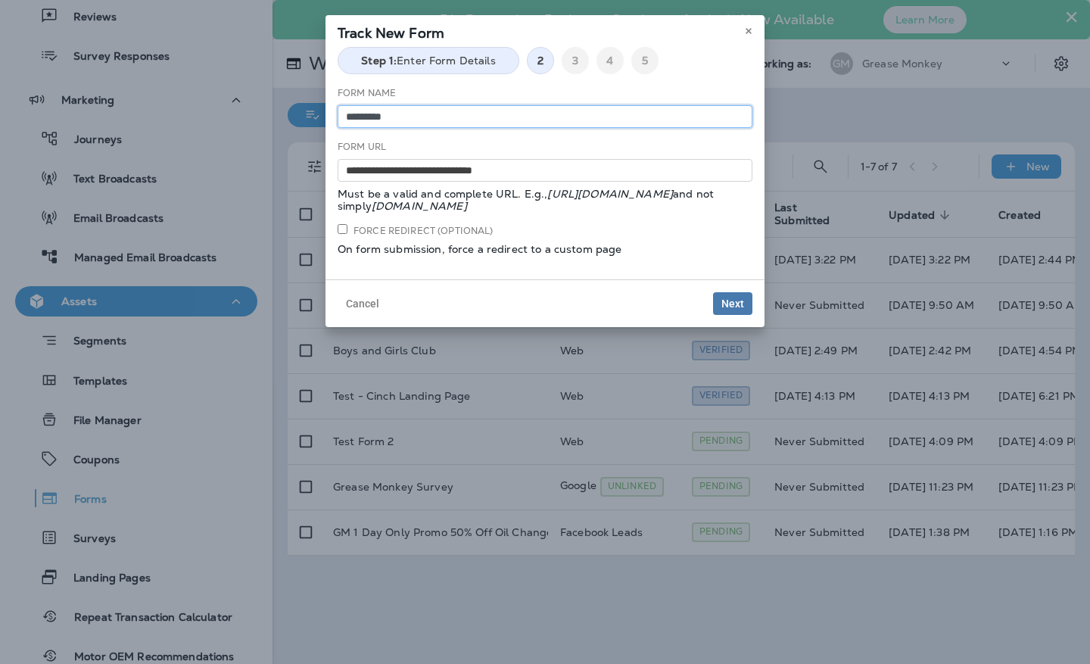
click at [428, 120] on input "*********" at bounding box center [545, 116] width 415 height 23
click at [413, 117] on input "*********" at bounding box center [545, 116] width 415 height 23
click at [504, 173] on input "**********" at bounding box center [545, 170] width 415 height 23
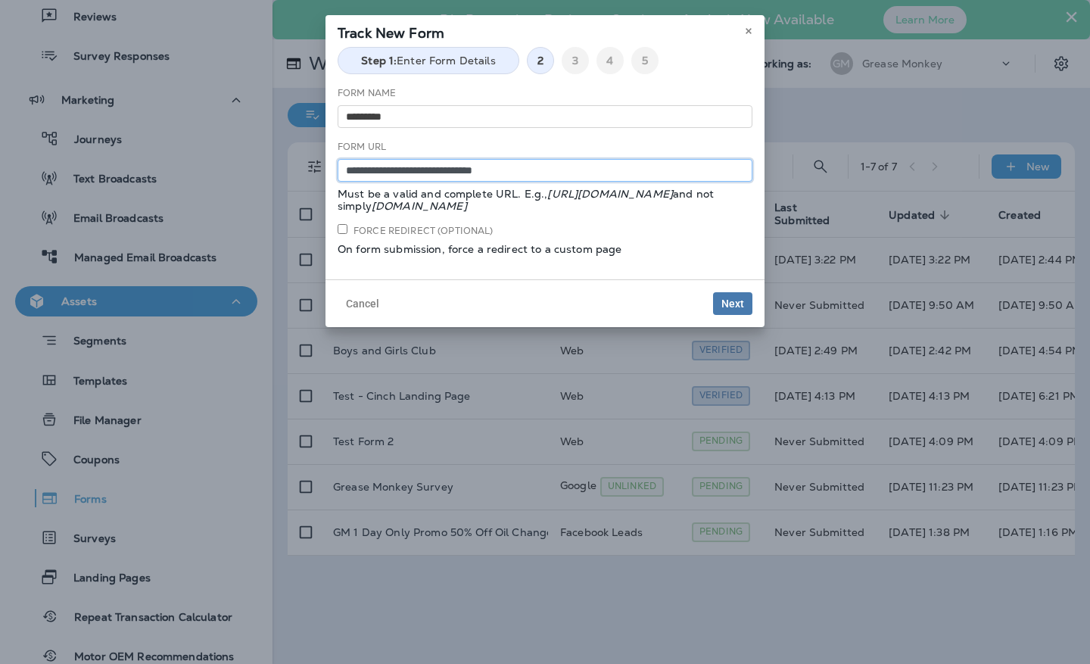
click at [504, 173] on input "**********" at bounding box center [545, 170] width 415 height 23
type input "**********"
click at [741, 303] on span "Next" at bounding box center [732, 303] width 23 height 11
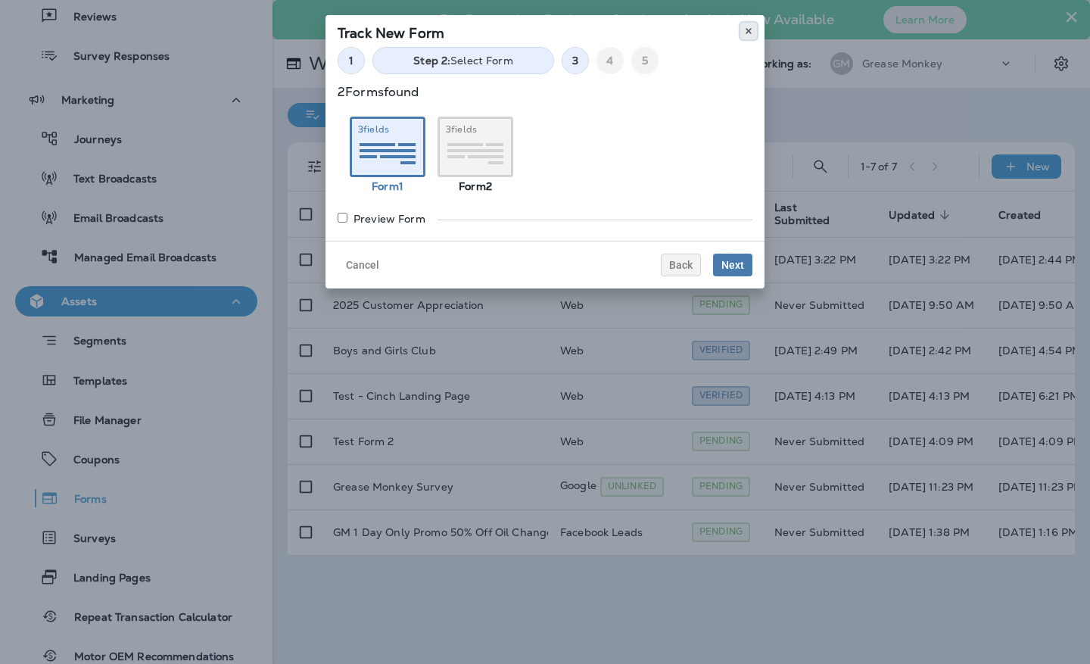
click at [749, 31] on use at bounding box center [748, 31] width 5 height 6
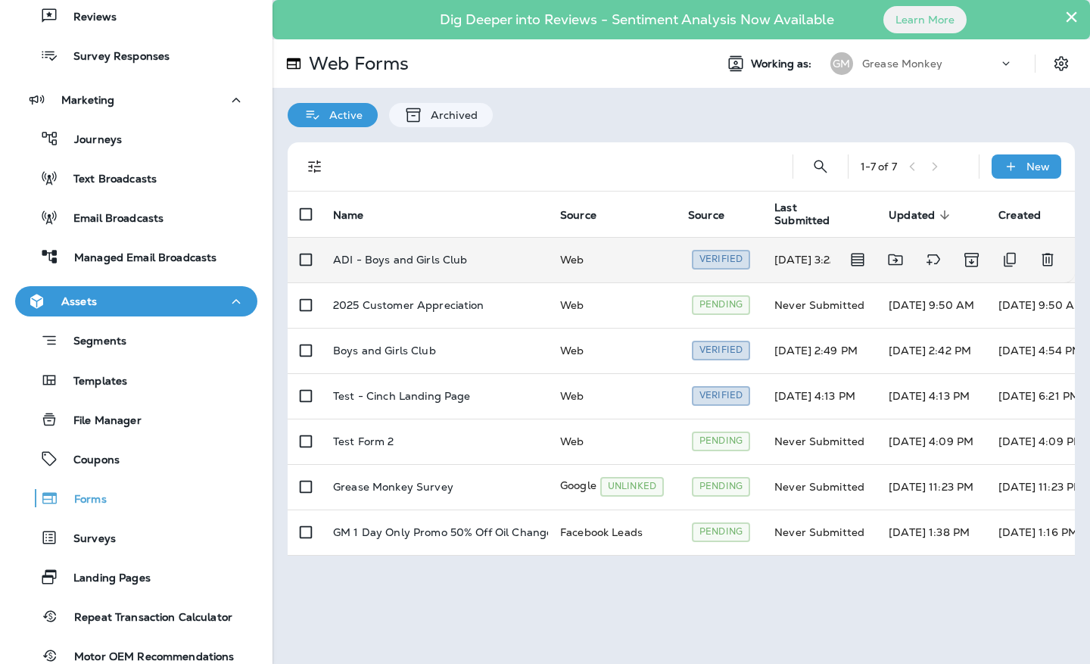
click at [396, 250] on td "ADI - Boys and Girls Club" at bounding box center [434, 259] width 227 height 45
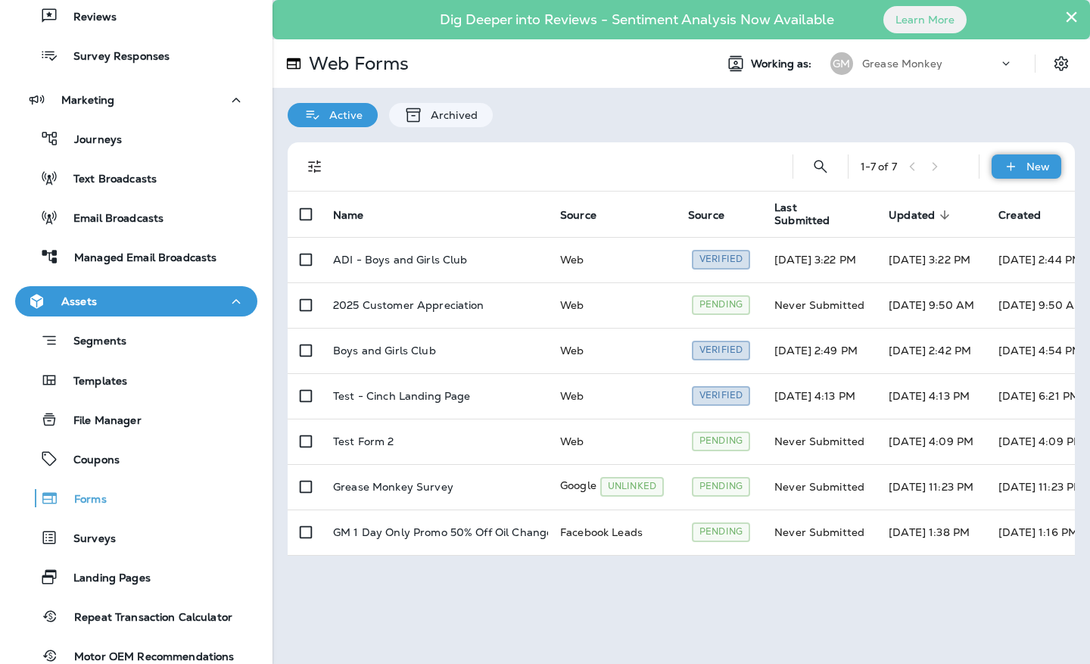
click at [1020, 158] on div "New" at bounding box center [1027, 166] width 70 height 24
click at [998, 201] on p "New Form" at bounding box center [994, 203] width 60 height 12
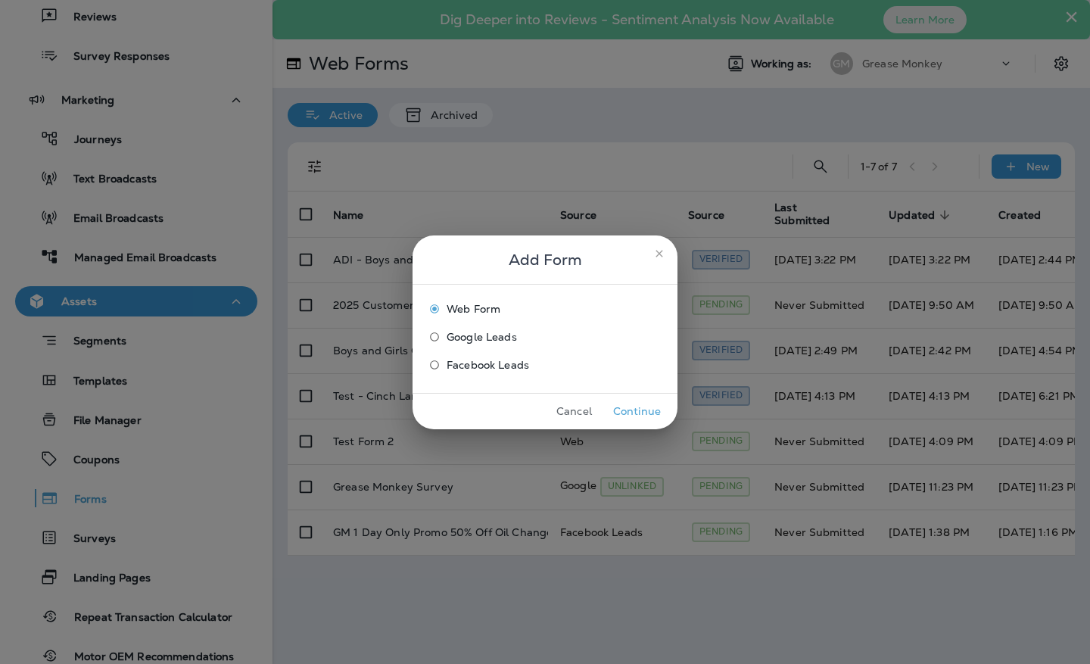
click at [497, 334] on span "Google Leads" at bounding box center [482, 337] width 70 height 12
click at [488, 366] on span "Facebook Leads" at bounding box center [488, 365] width 83 height 12
click at [578, 407] on button "Cancel" at bounding box center [574, 411] width 57 height 23
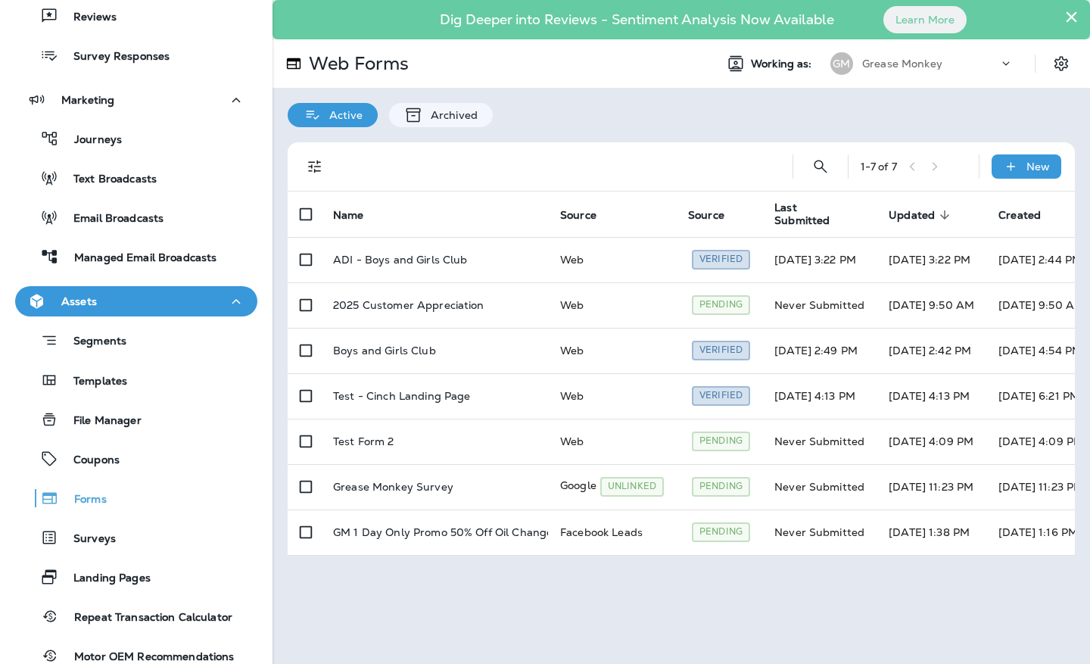
click at [569, 123] on div "Active Archived" at bounding box center [682, 107] width 818 height 39
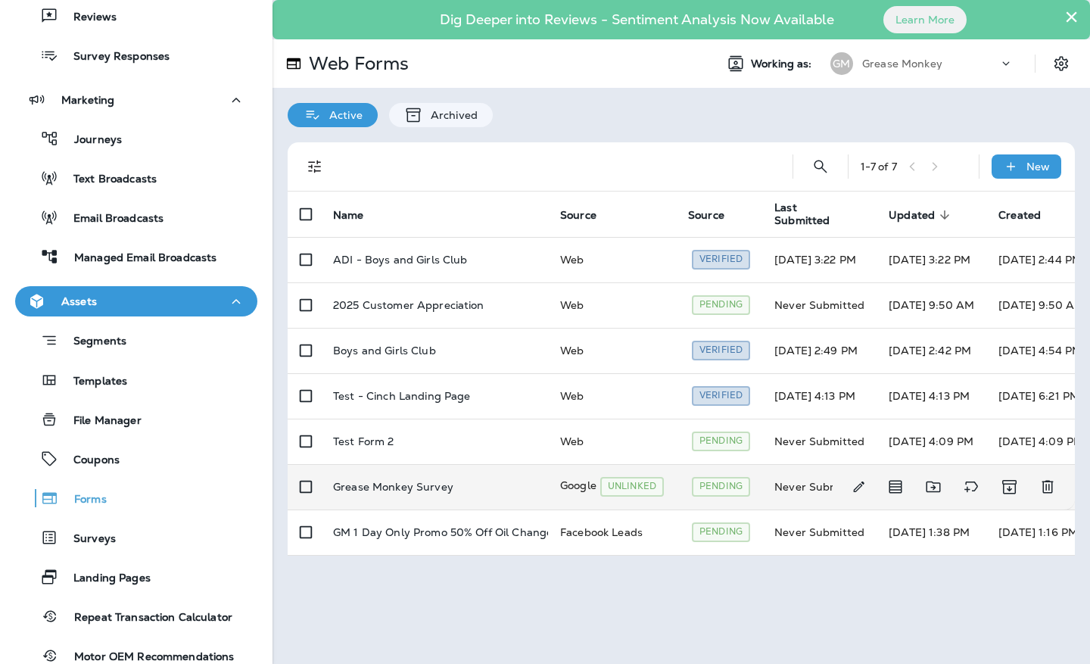
click at [390, 490] on p "Grease Monkey Survey" at bounding box center [393, 487] width 120 height 12
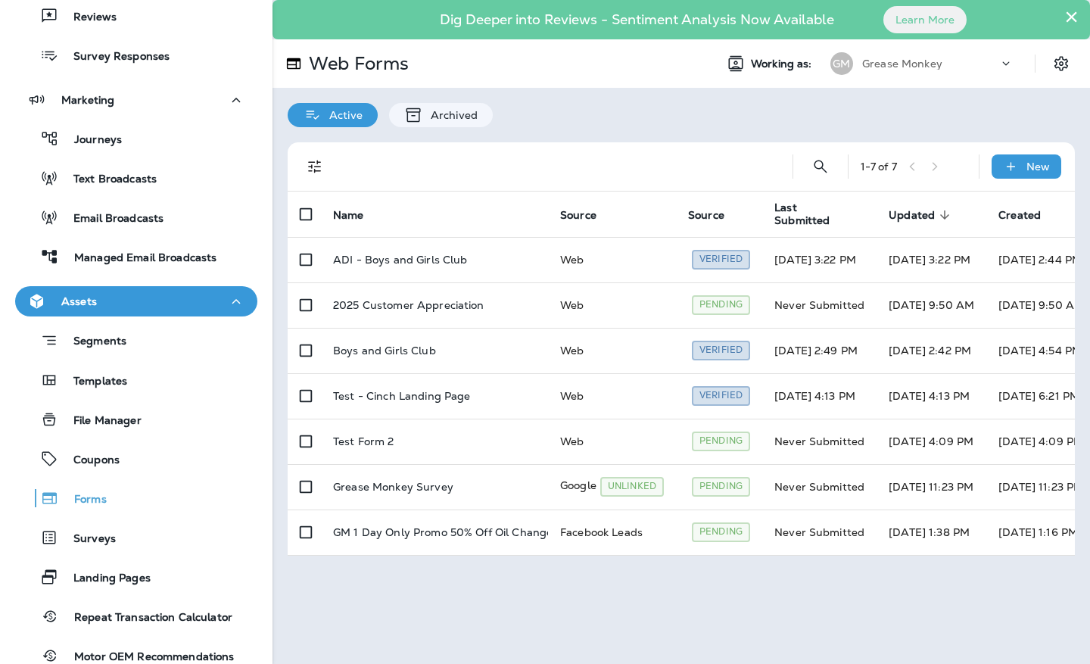
drag, startPoint x: 638, startPoint y: 119, endPoint x: 600, endPoint y: 137, distance: 42.7
click at [638, 119] on div "Active Archived" at bounding box center [682, 107] width 818 height 39
click at [79, 302] on p "Assets" at bounding box center [79, 301] width 36 height 12
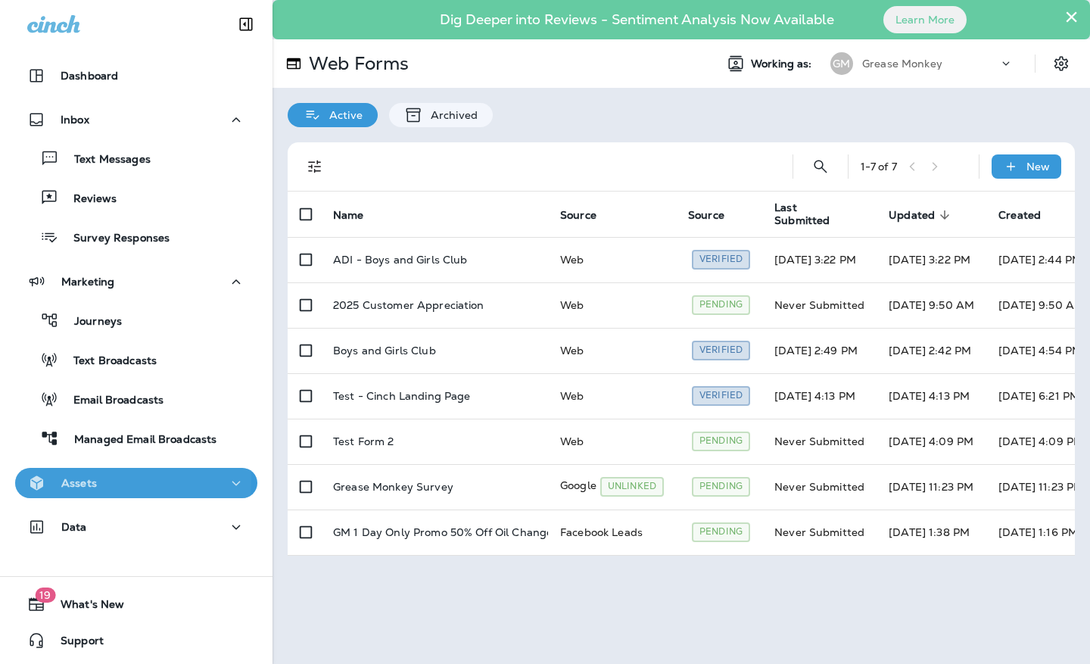
click at [102, 480] on div "Assets" at bounding box center [136, 483] width 218 height 19
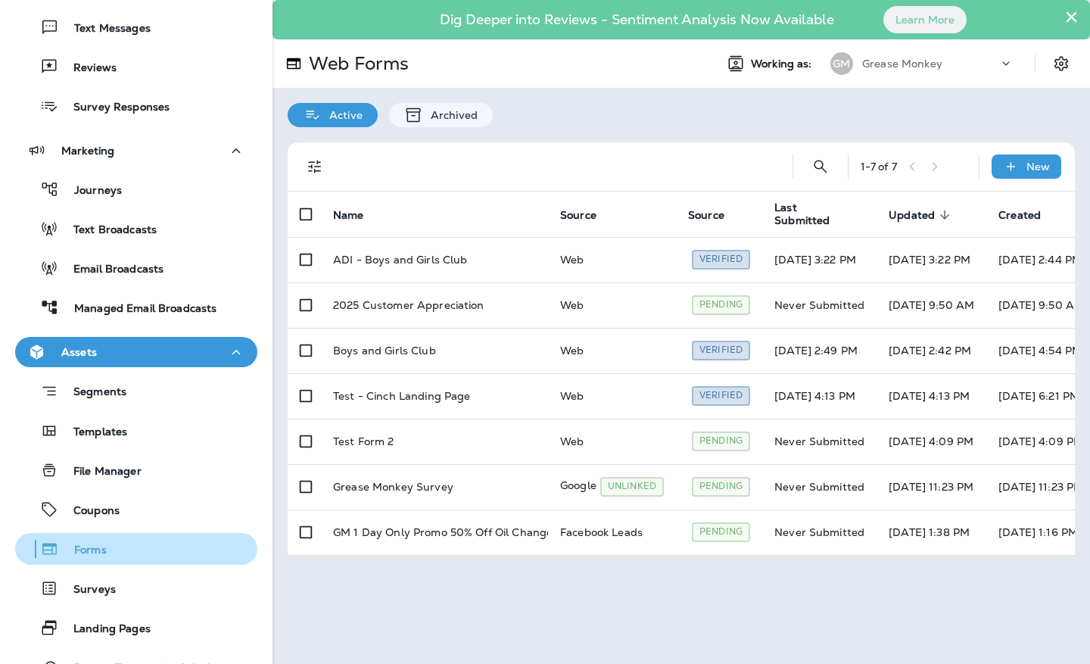
scroll to position [229, 0]
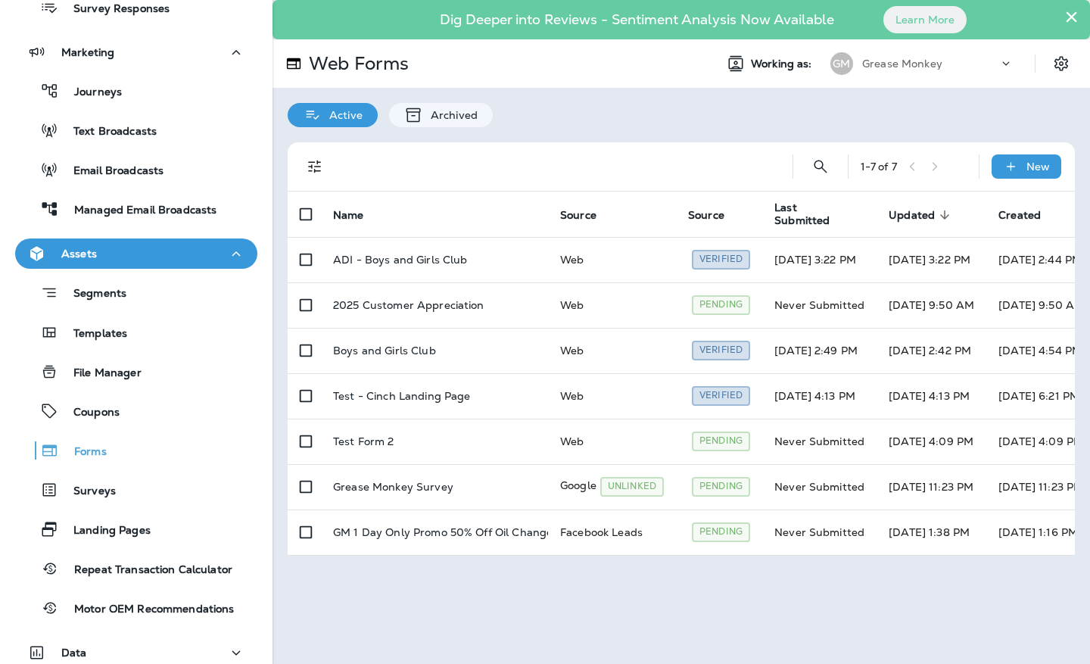
click at [931, 61] on p "Grease Monkey" at bounding box center [902, 64] width 80 height 12
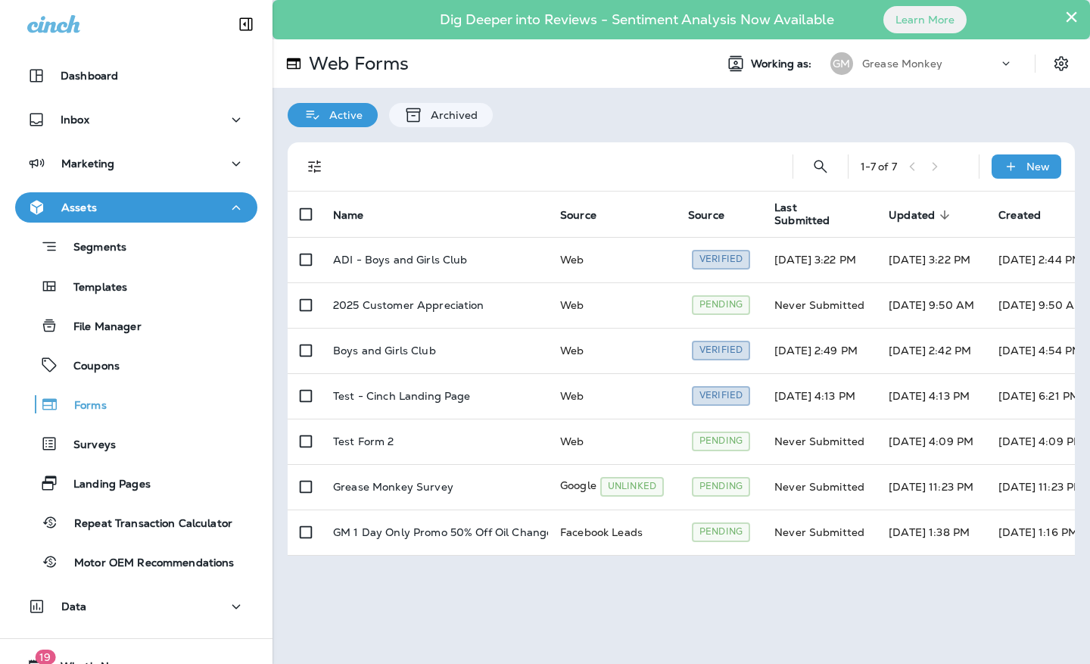
click at [908, 60] on p "Grease Monkey" at bounding box center [902, 64] width 80 height 12
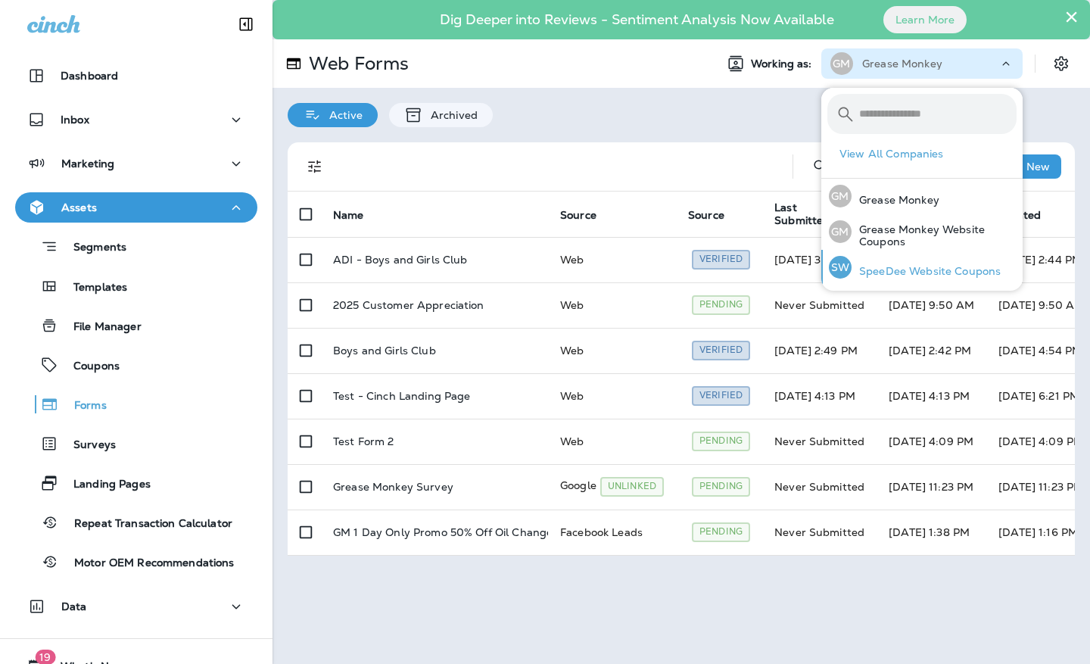
click at [941, 270] on p "SpeeDee Website Coupons" at bounding box center [926, 271] width 149 height 12
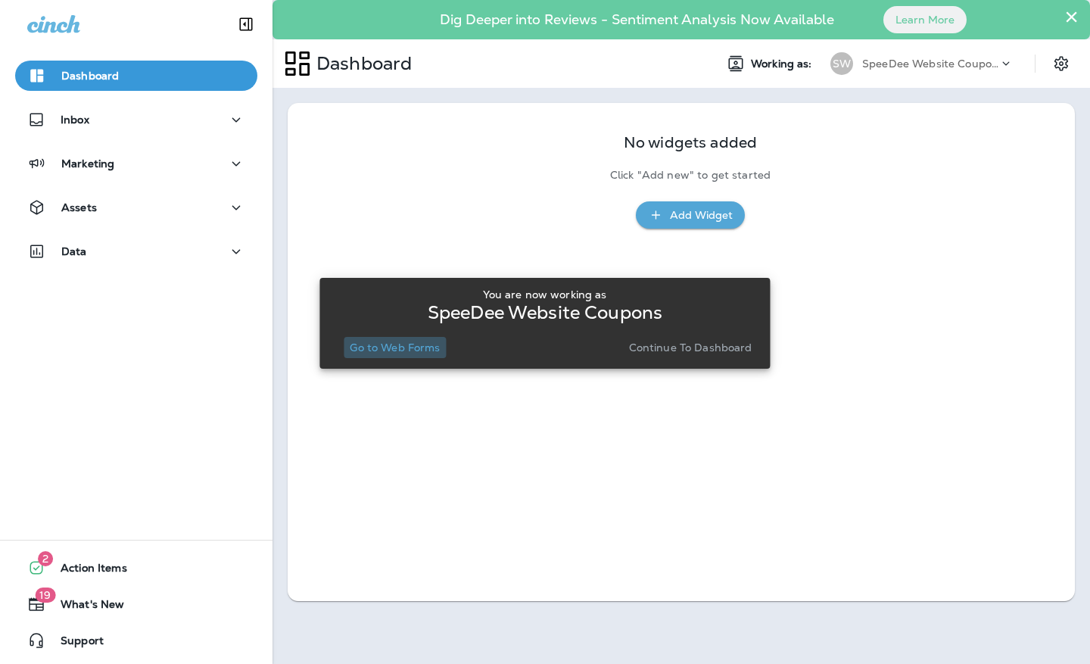
click at [422, 350] on p "Go to Web Forms" at bounding box center [395, 347] width 90 height 12
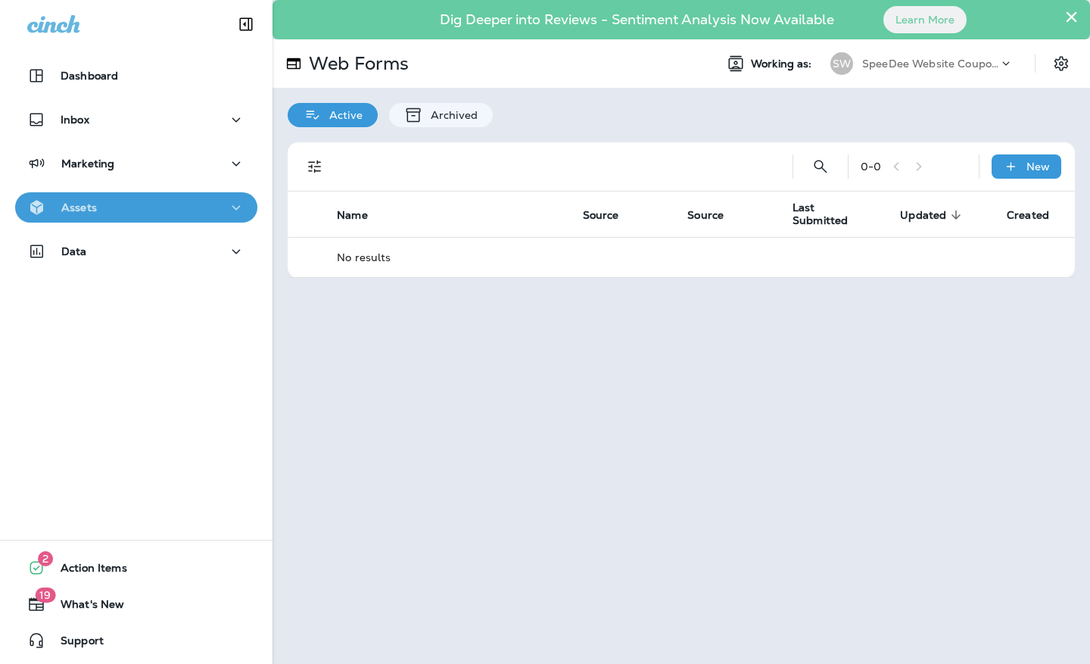
click at [212, 203] on div "Assets" at bounding box center [136, 207] width 218 height 19
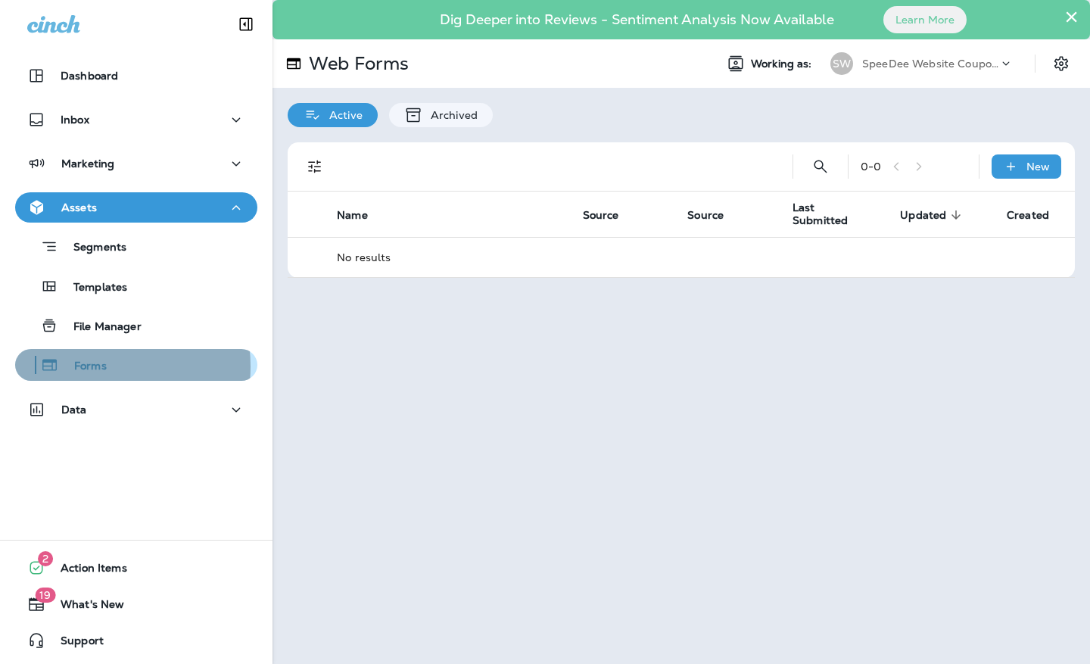
click at [86, 366] on p "Forms" at bounding box center [83, 367] width 48 height 14
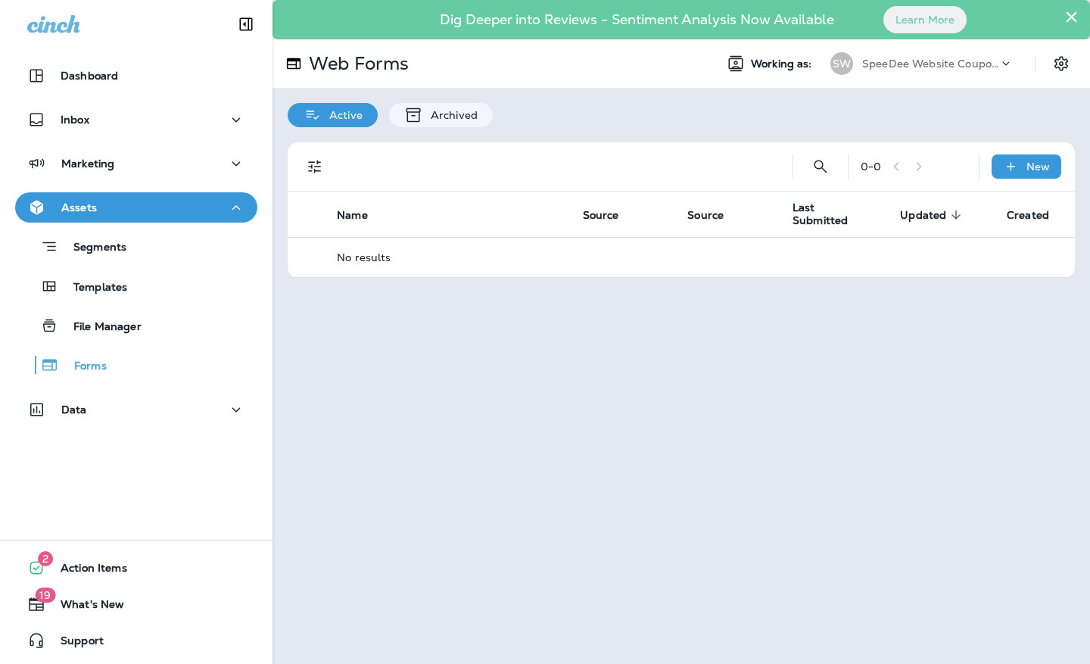
click at [600, 118] on div "Active Archived" at bounding box center [682, 107] width 818 height 39
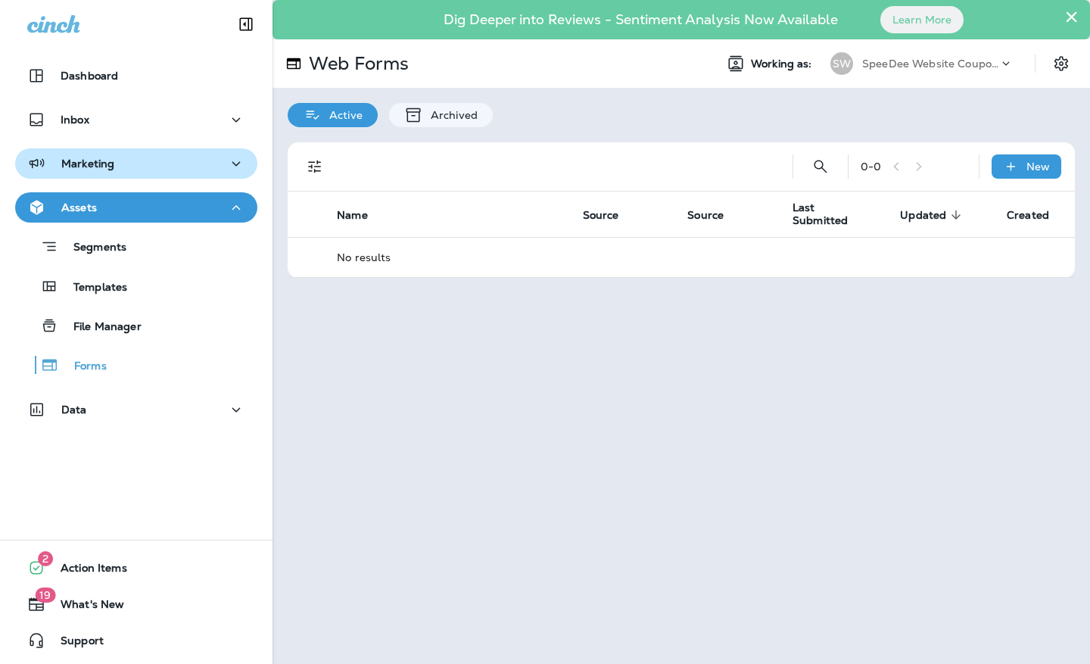
click at [137, 159] on div "Marketing" at bounding box center [136, 163] width 218 height 19
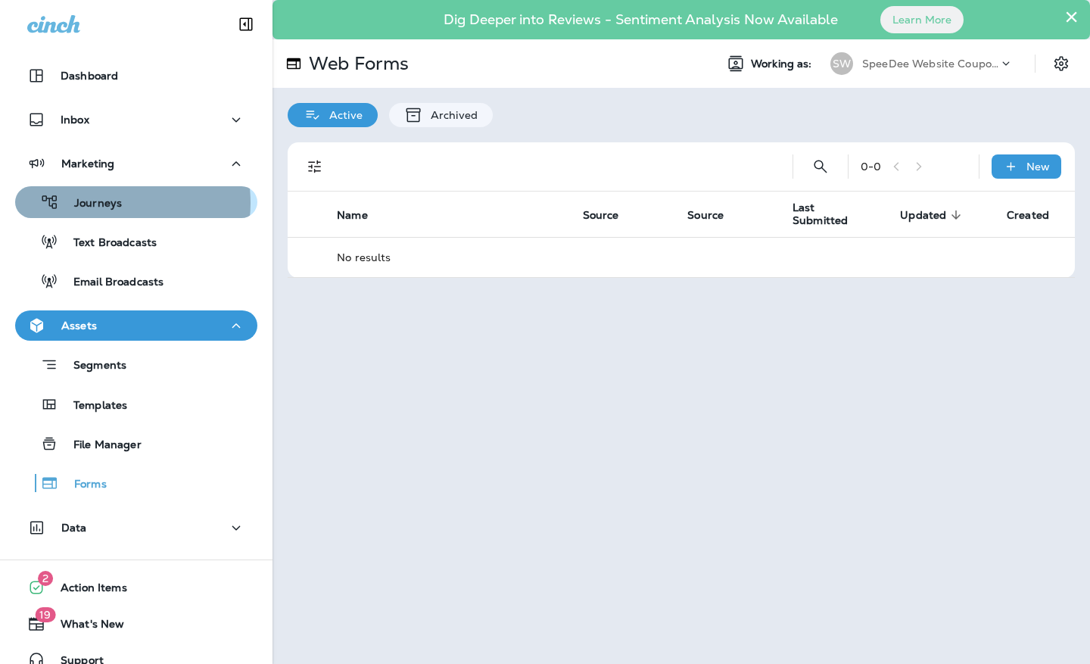
click at [110, 203] on p "Journeys" at bounding box center [90, 204] width 63 height 14
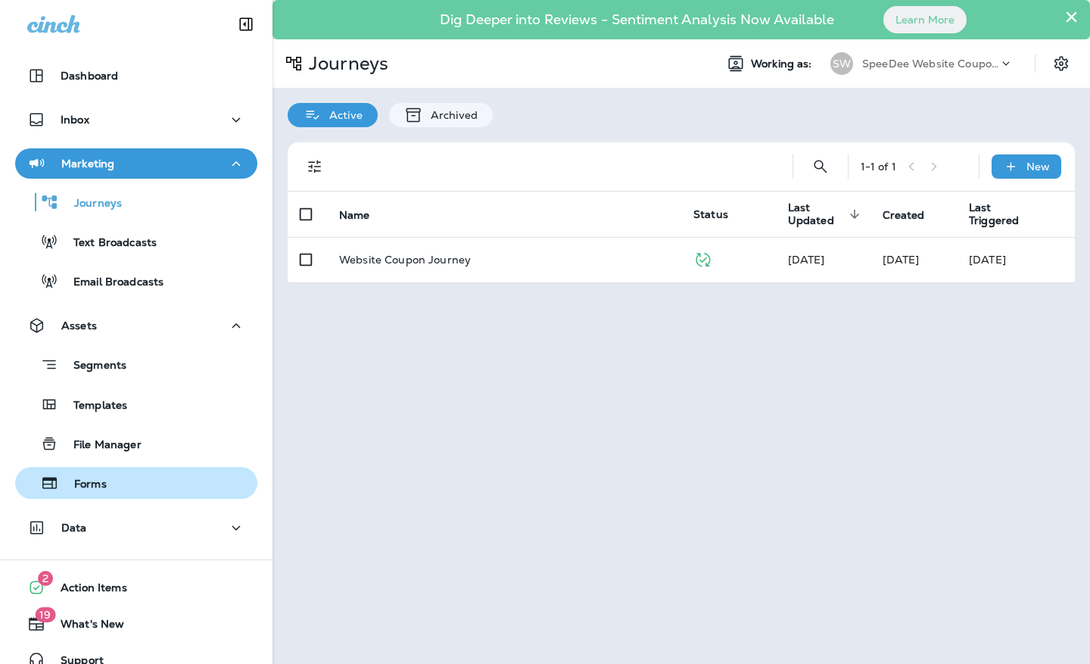
click at [124, 483] on div "Forms" at bounding box center [136, 483] width 230 height 23
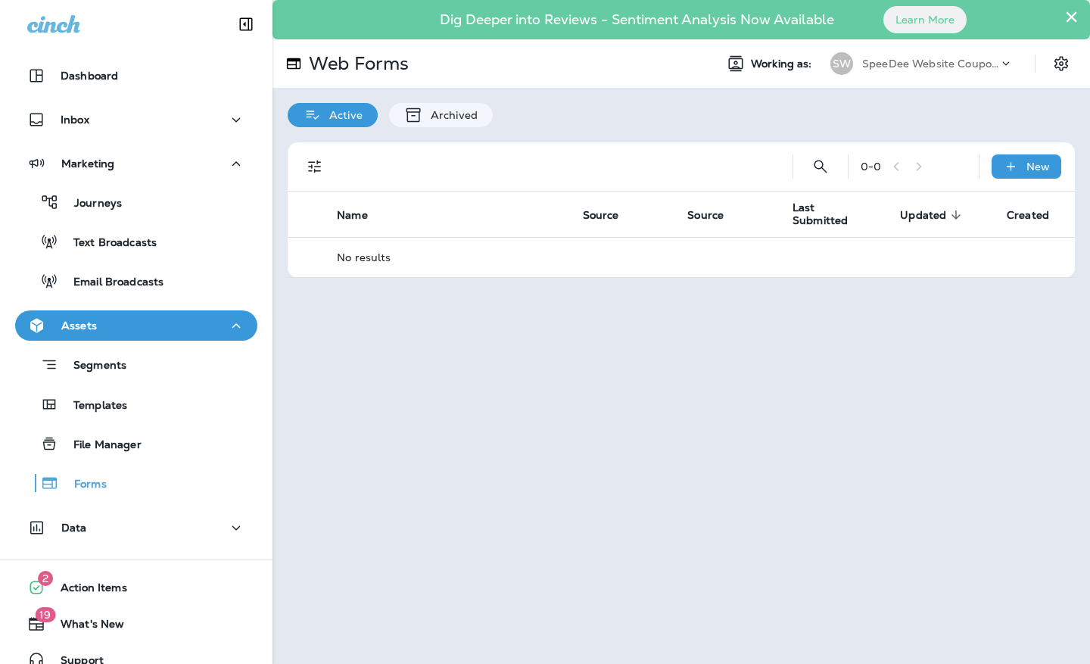
click at [915, 64] on p "SpeeDee Website Coupons" at bounding box center [930, 64] width 136 height 12
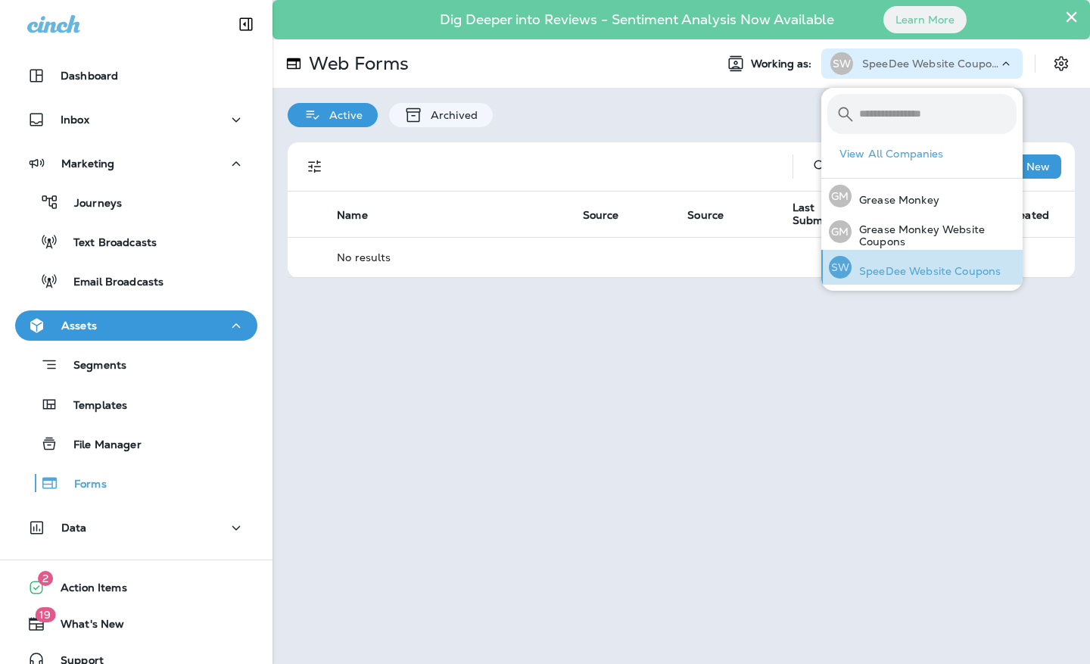
click at [976, 274] on p "SpeeDee Website Coupons" at bounding box center [926, 271] width 149 height 12
click at [850, 364] on div "× Dig Deeper into Reviews - Sentiment Analysis Now Available Learn More Web For…" at bounding box center [682, 332] width 818 height 664
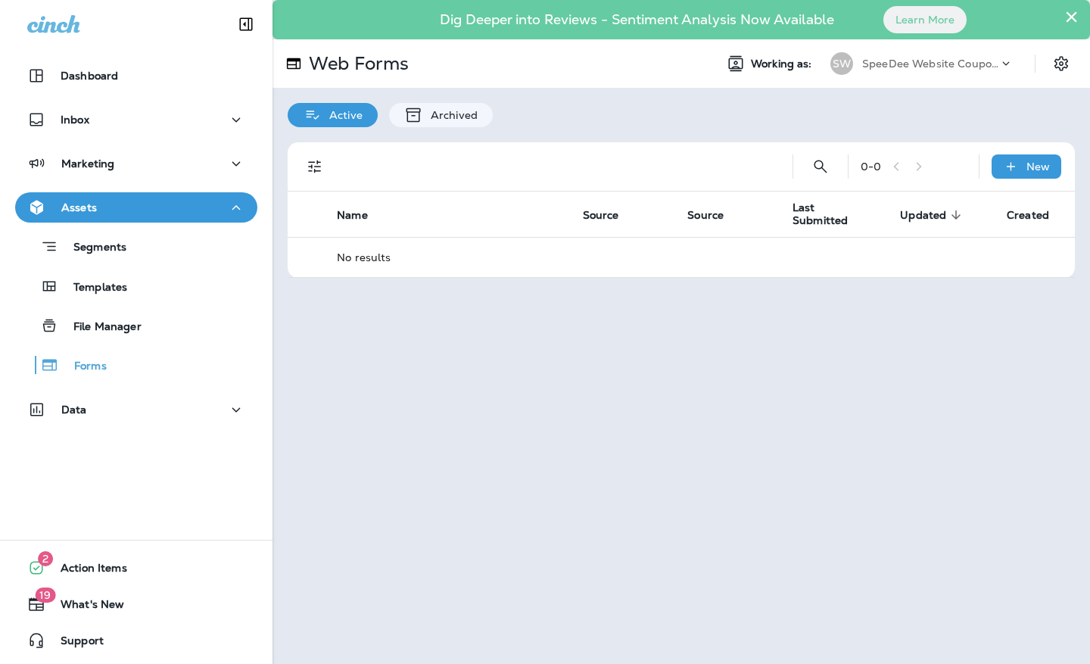
click at [919, 61] on p "SpeeDee Website Coupons" at bounding box center [930, 64] width 136 height 12
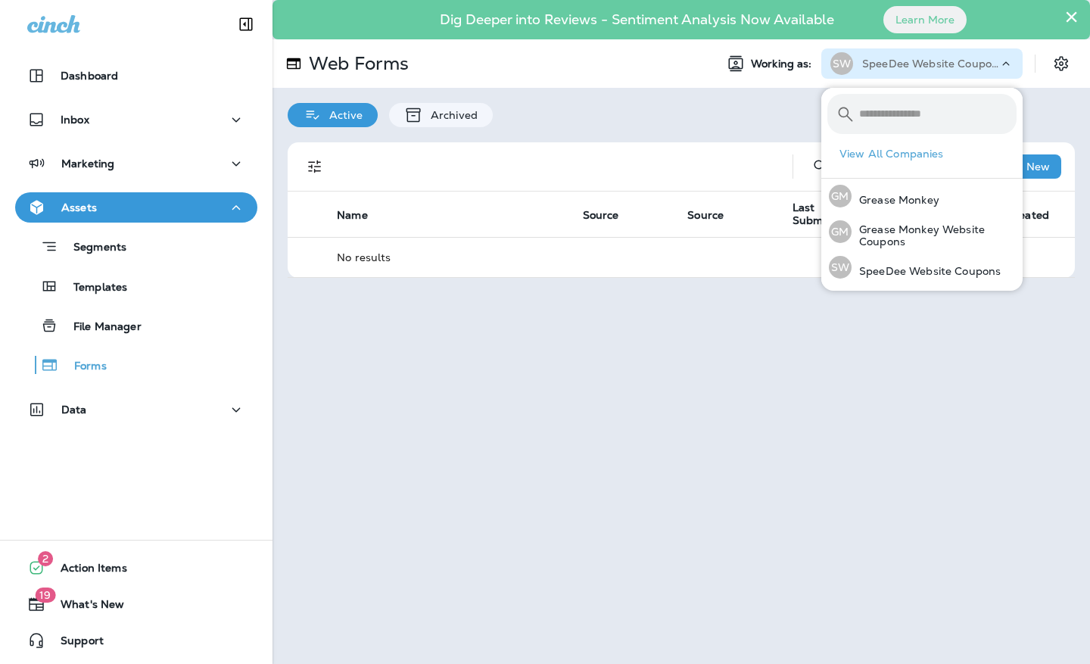
click at [609, 335] on div "× Dig Deeper into Reviews - Sentiment Analysis Now Available Learn More Web For…" at bounding box center [682, 332] width 818 height 664
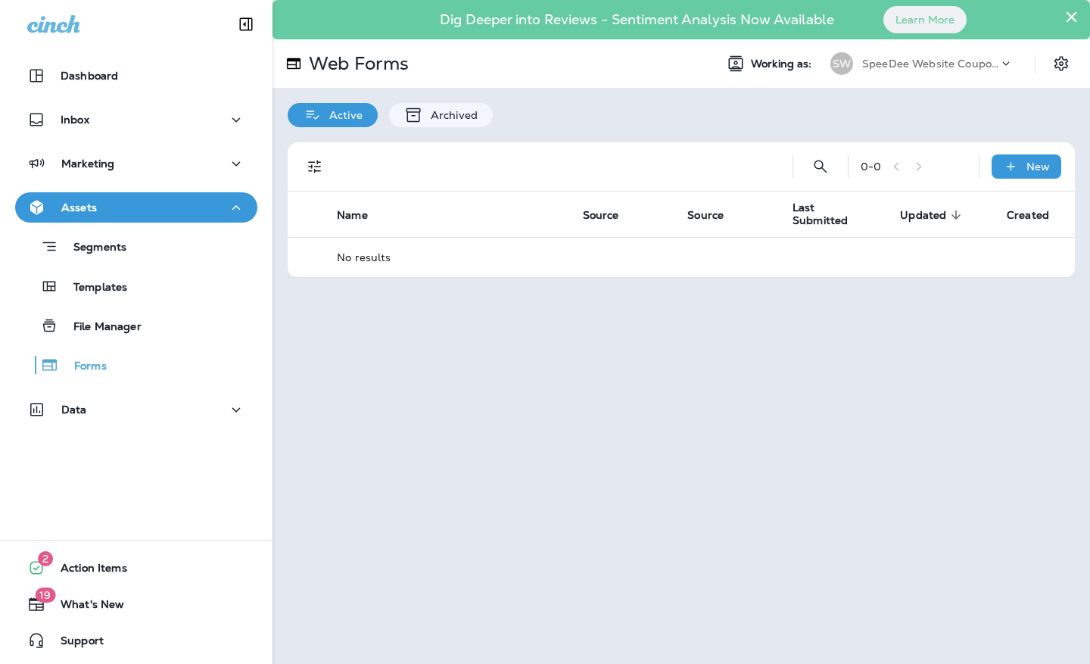
click at [627, 335] on div "× Dig Deeper into Reviews - Sentiment Analysis Now Available Learn More Web For…" at bounding box center [682, 332] width 818 height 664
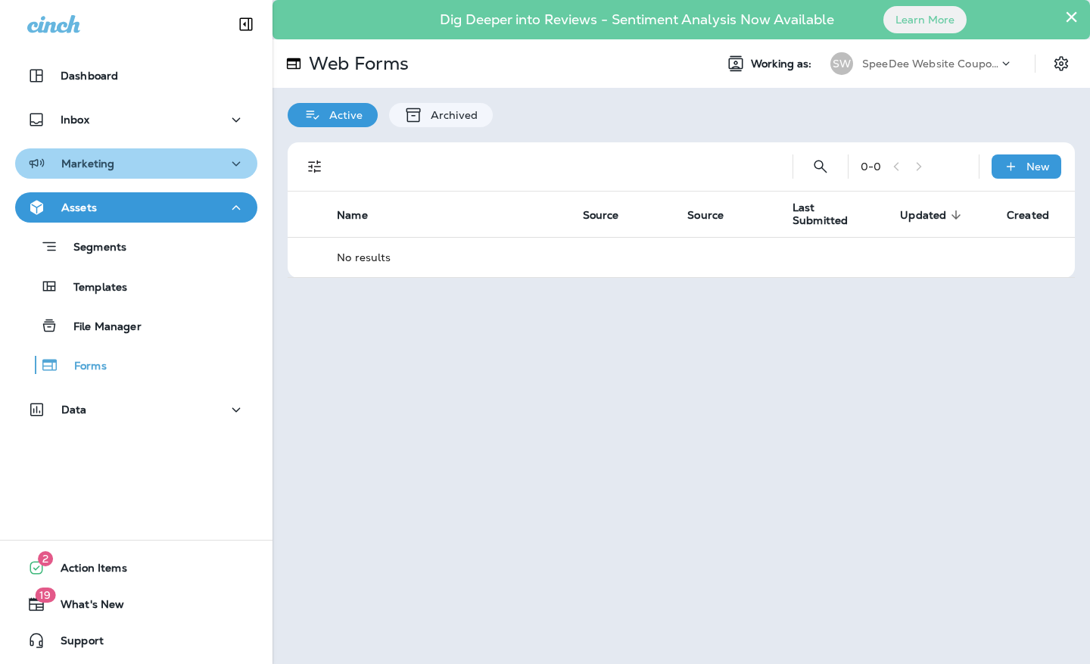
click at [227, 165] on icon "button" at bounding box center [236, 163] width 18 height 19
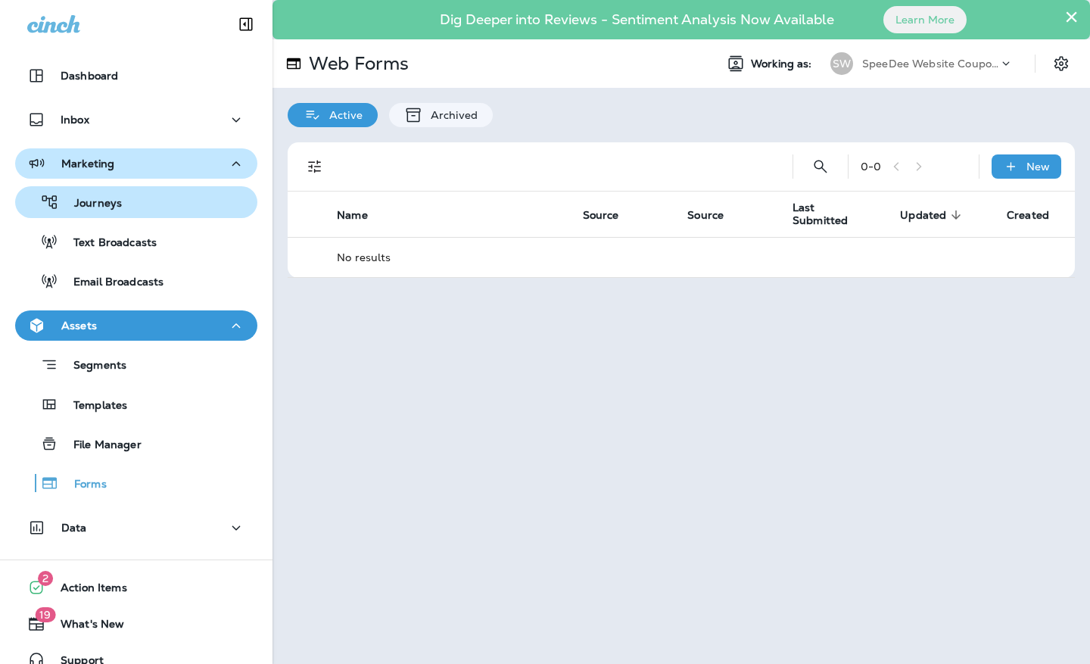
click at [181, 201] on div "Journeys" at bounding box center [136, 202] width 230 height 23
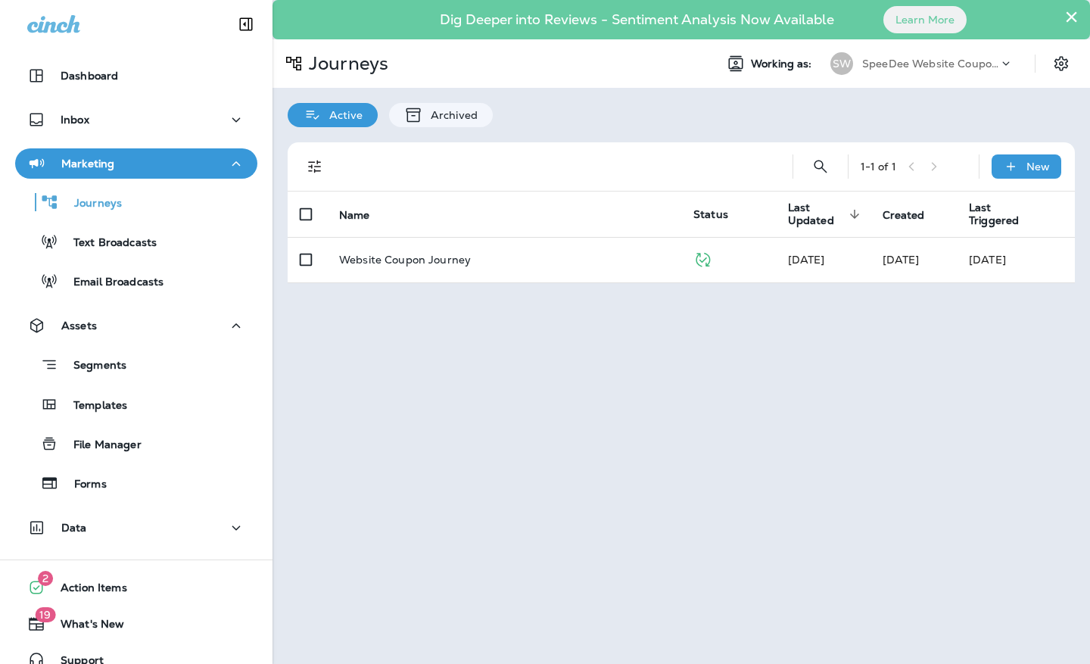
click at [943, 67] on p "SpeeDee Website Coupons" at bounding box center [930, 64] width 136 height 12
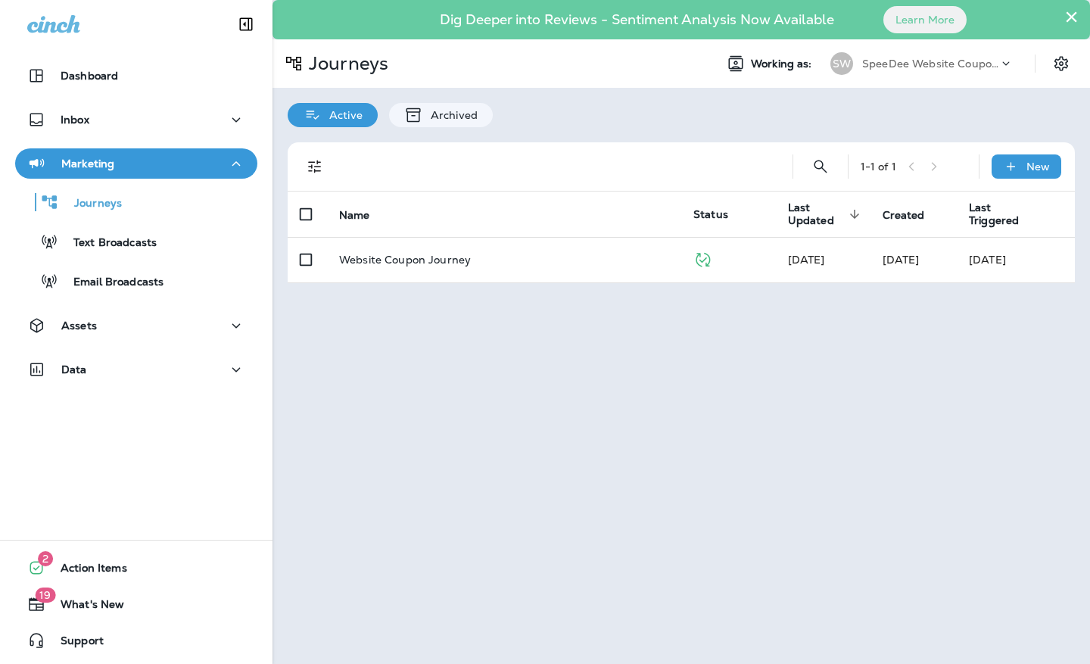
click at [928, 62] on p "SpeeDee Website Coupons" at bounding box center [930, 64] width 136 height 12
click at [917, 65] on p "SpeeDee Website Coupons" at bounding box center [930, 64] width 136 height 12
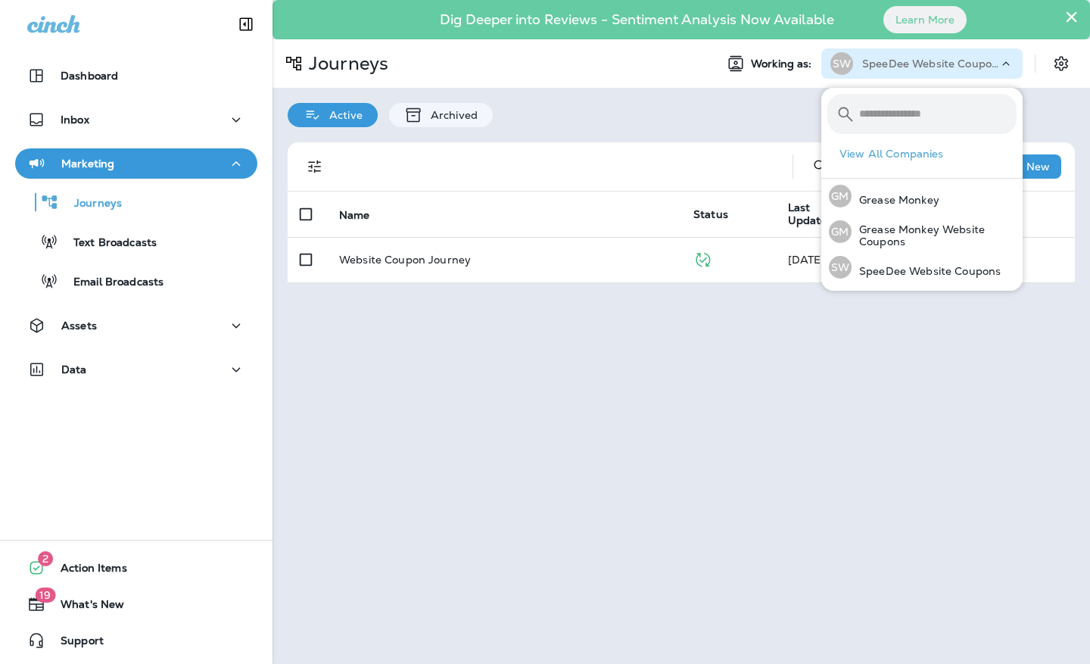
click at [917, 65] on p "SpeeDee Website Coupons" at bounding box center [930, 64] width 136 height 12
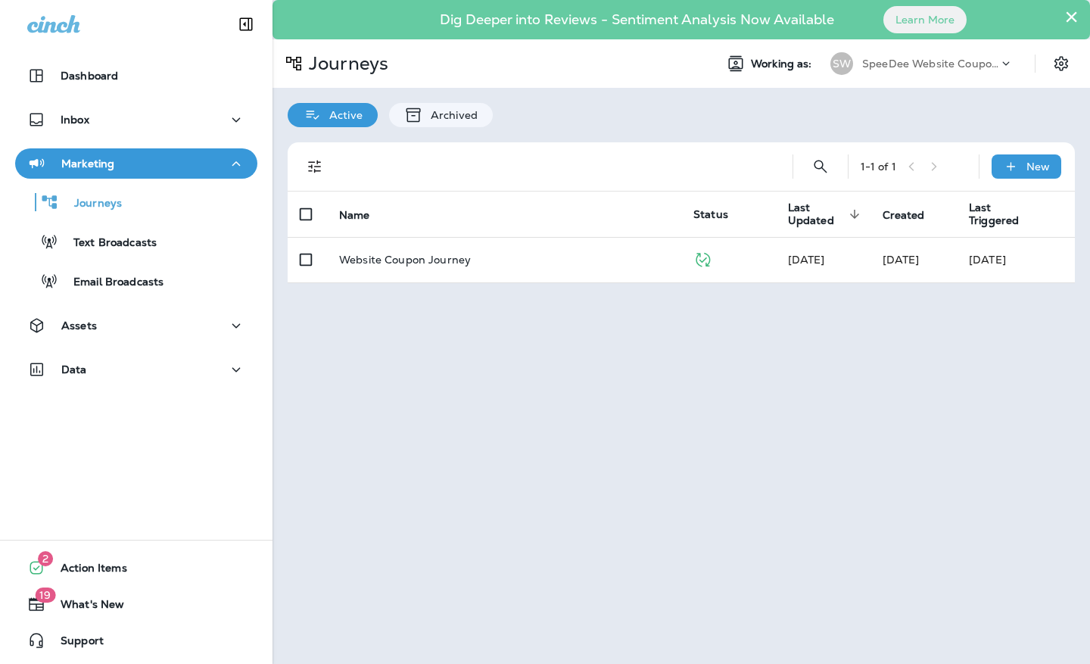
click at [917, 65] on p "SpeeDee Website Coupons" at bounding box center [930, 64] width 136 height 12
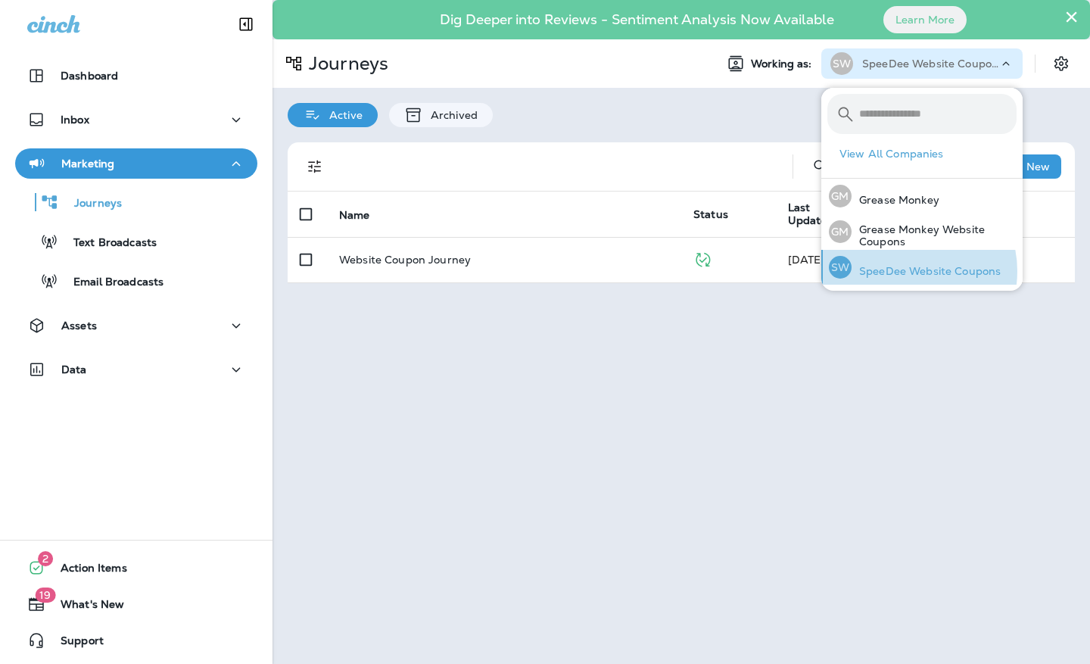
click at [906, 271] on p "SpeeDee Website Coupons" at bounding box center [926, 271] width 149 height 12
click at [626, 390] on div "× Dig Deeper into Reviews - Sentiment Analysis Now Available Learn More Journey…" at bounding box center [682, 332] width 818 height 664
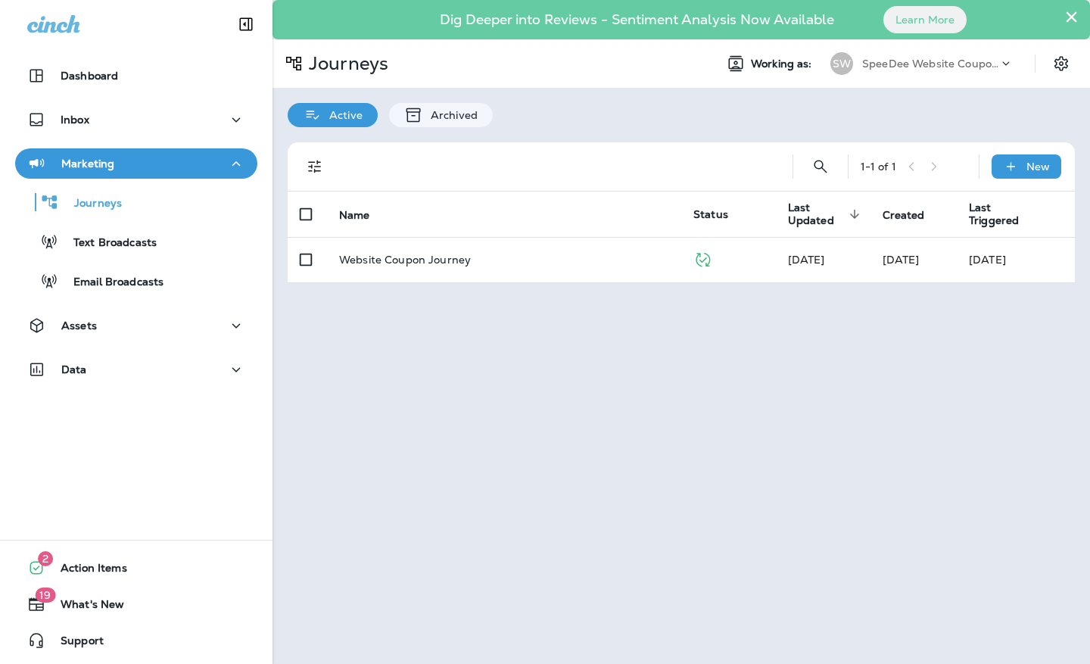
click at [947, 58] on p "SpeeDee Website Coupons" at bounding box center [930, 64] width 136 height 12
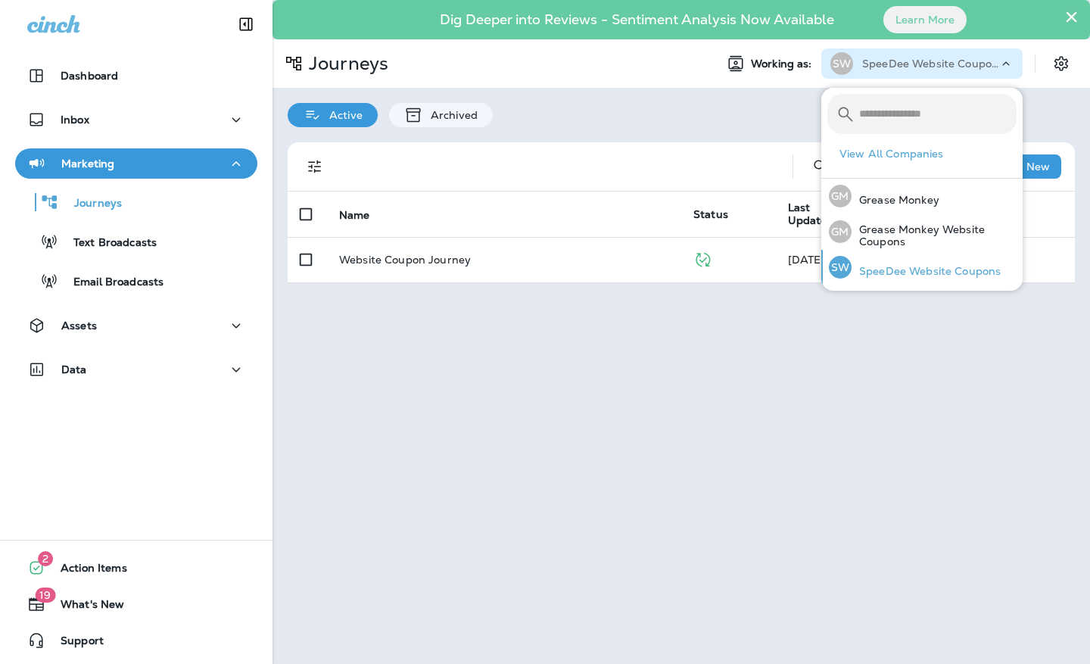
click at [910, 267] on p "SpeeDee Website Coupons" at bounding box center [926, 271] width 149 height 12
click at [827, 408] on div "× Dig Deeper into Reviews - Sentiment Analysis Now Available Learn More Journey…" at bounding box center [682, 332] width 818 height 664
